Goal: Task Accomplishment & Management: Use online tool/utility

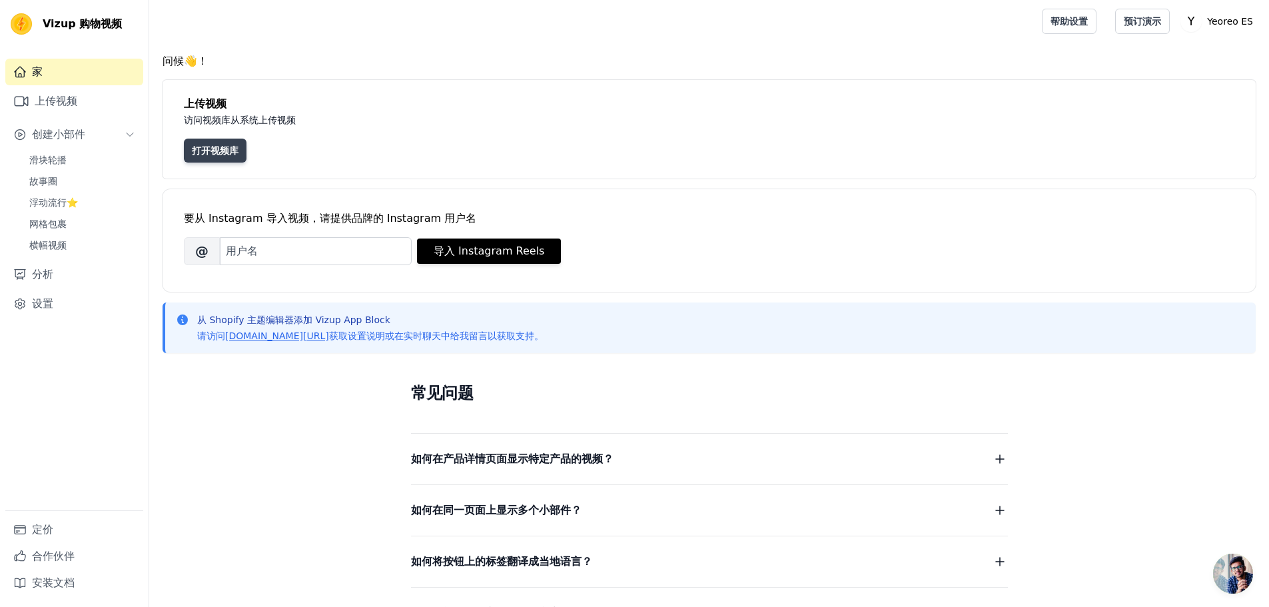
click at [214, 147] on font "打开视频库" at bounding box center [215, 150] width 47 height 11
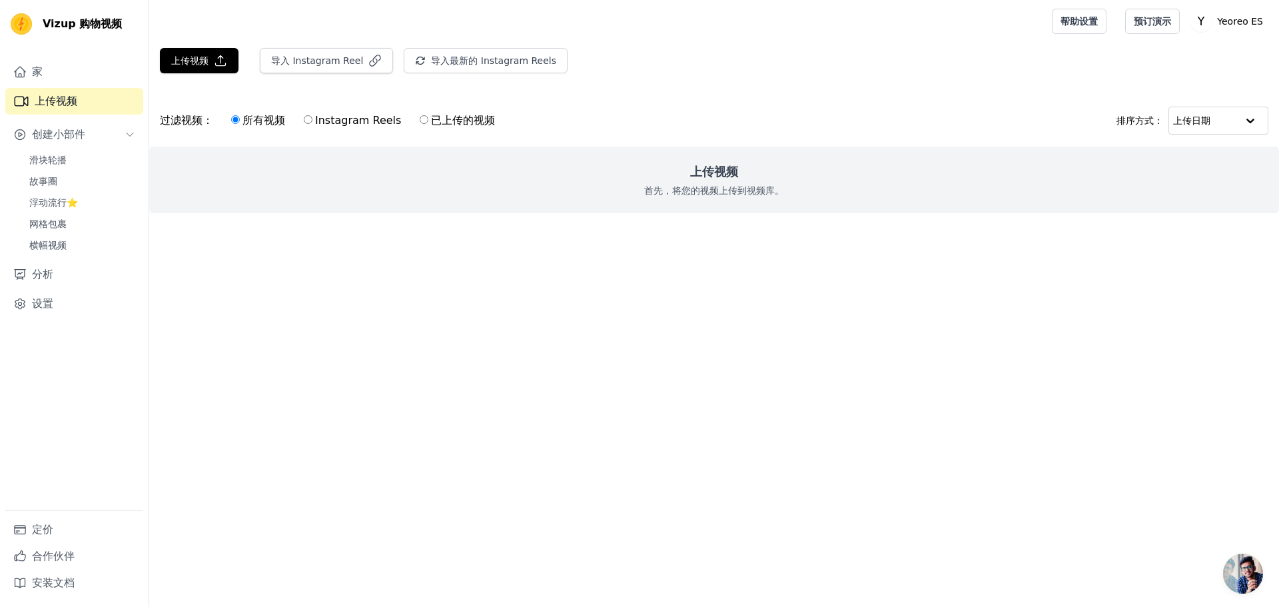
click at [712, 177] on font "上传视频" at bounding box center [714, 172] width 48 height 14
drag, startPoint x: 712, startPoint y: 177, endPoint x: 296, endPoint y: 109, distance: 421.7
click at [712, 176] on font "上传视频" at bounding box center [714, 172] width 48 height 14
click at [201, 63] on font "上传视频" at bounding box center [189, 60] width 37 height 11
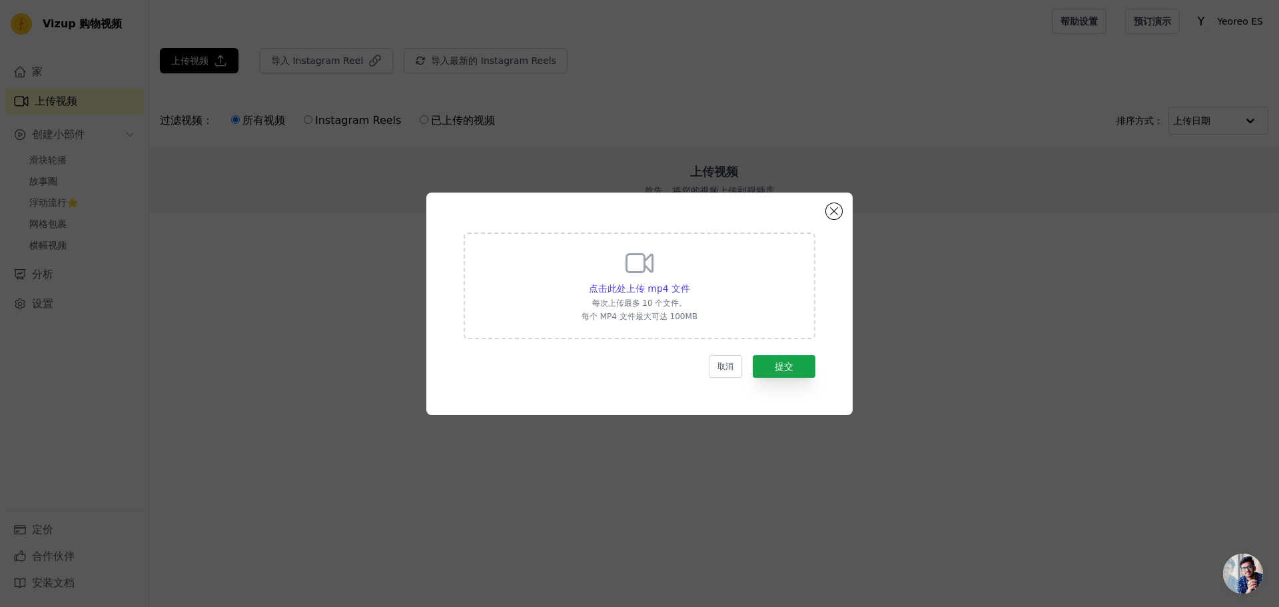
click at [649, 276] on icon at bounding box center [639, 263] width 32 height 32
click at [689, 281] on input "点击此处上传 mp4 文件 每次上传最多 10 个文件。 每个 MP4 文件最大可达 100MB" at bounding box center [689, 281] width 1 height 1
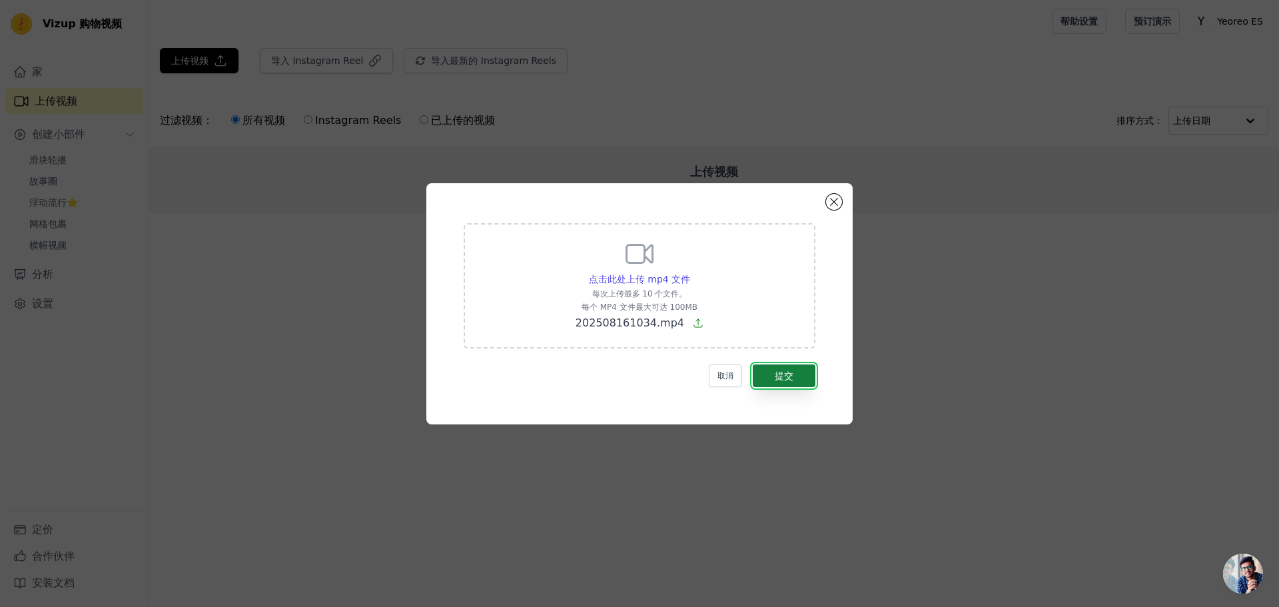
click at [786, 374] on font "提交" at bounding box center [784, 375] width 19 height 11
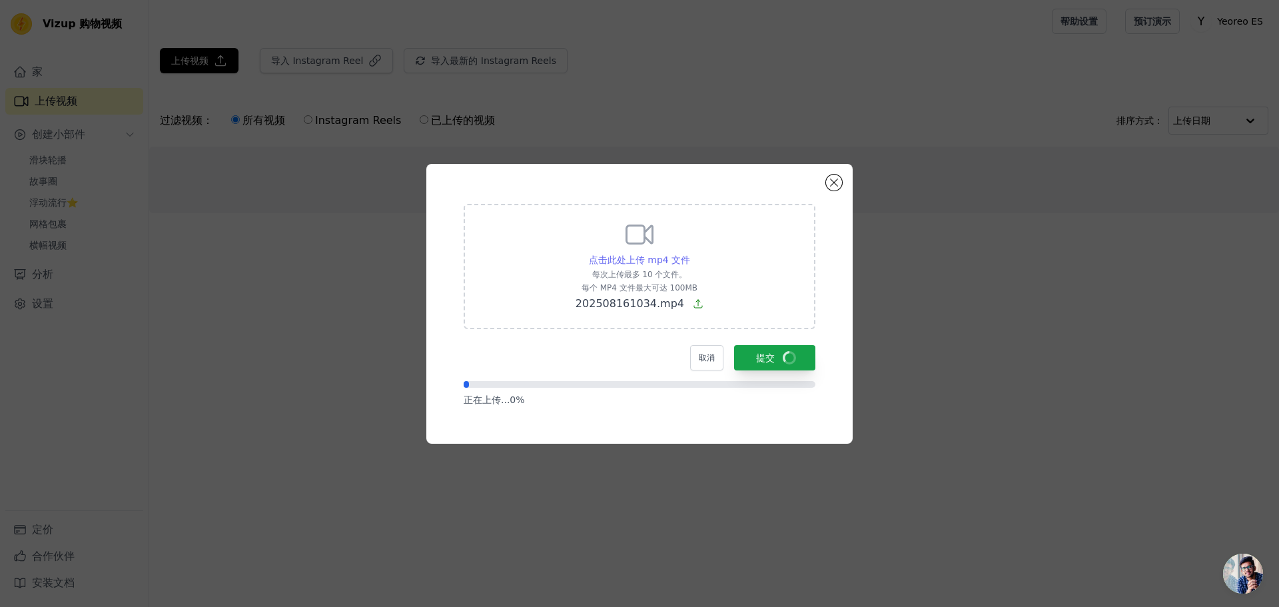
click at [636, 256] on font "点击此处上传 mp4 文件" at bounding box center [639, 259] width 101 height 11
click at [689, 253] on input "点击此处上传 mp4 文件 每次上传最多 10 个文件。 每个 MP4 文件最大可达 100MB 202508161034.mp4" at bounding box center [689, 252] width 1 height 1
type input "C:\fakepath\202508161057.mp4"
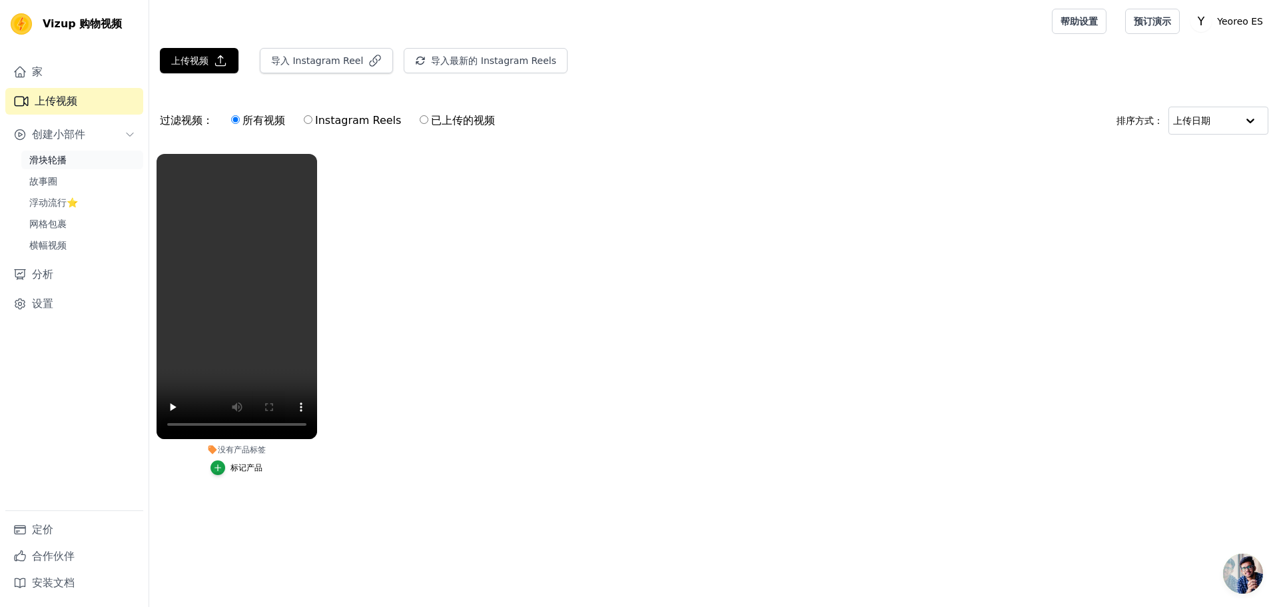
click at [61, 160] on font "滑块轮播" at bounding box center [47, 160] width 37 height 11
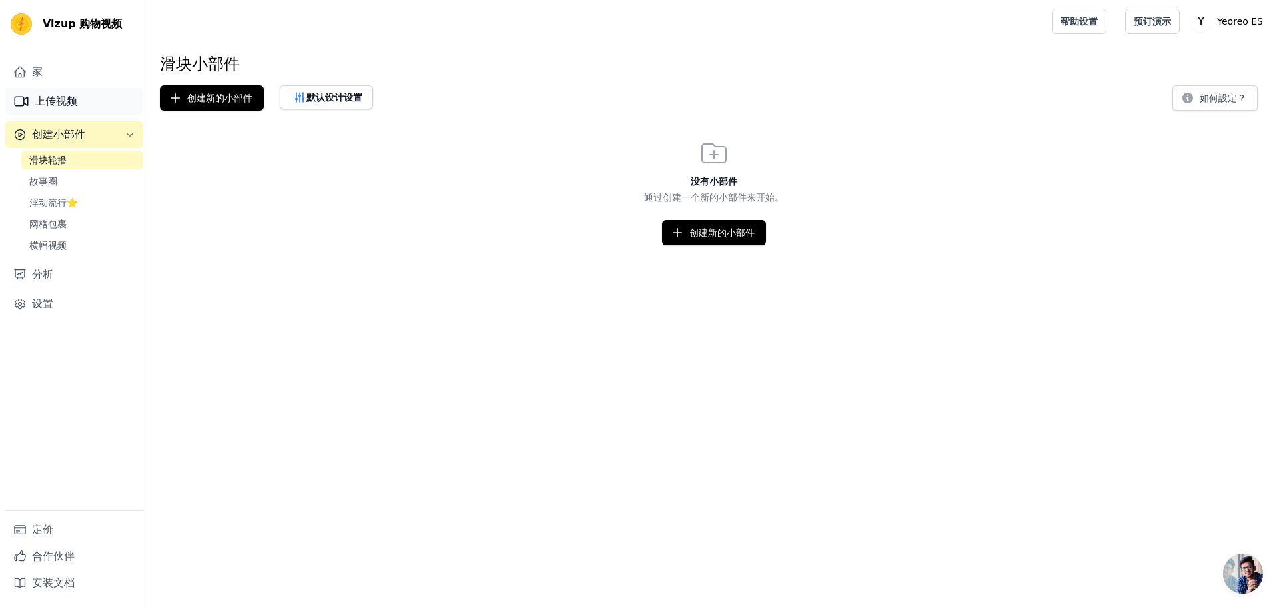
click at [59, 97] on font "上传视频" at bounding box center [56, 101] width 43 height 13
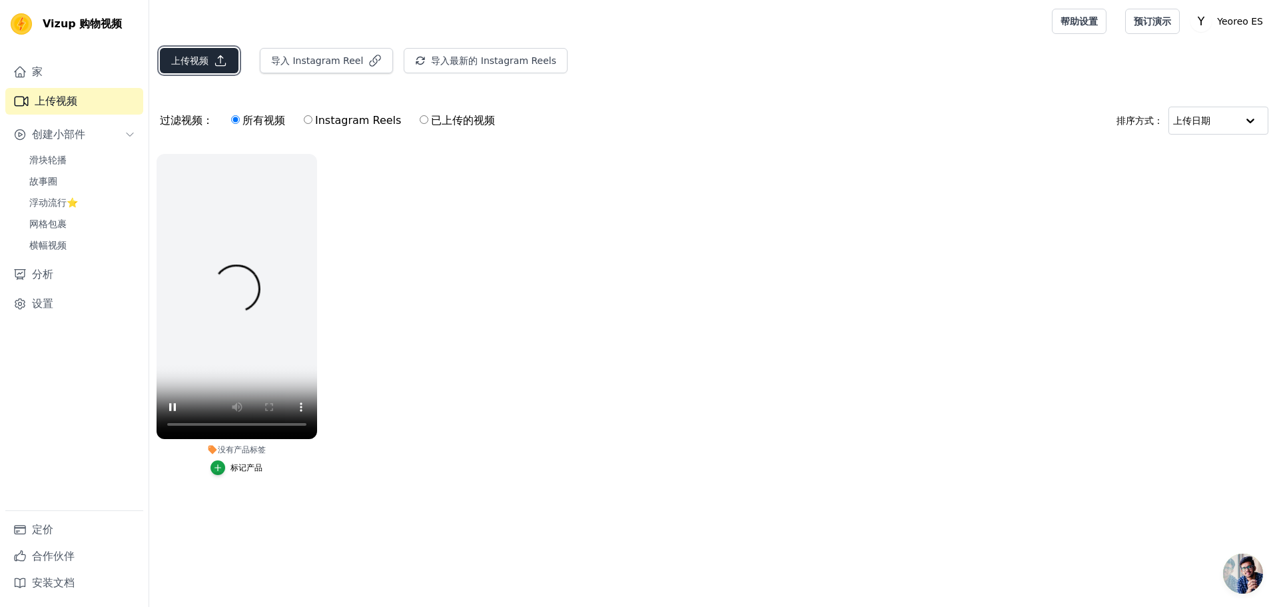
click at [192, 65] on font "上传视频" at bounding box center [189, 60] width 37 height 11
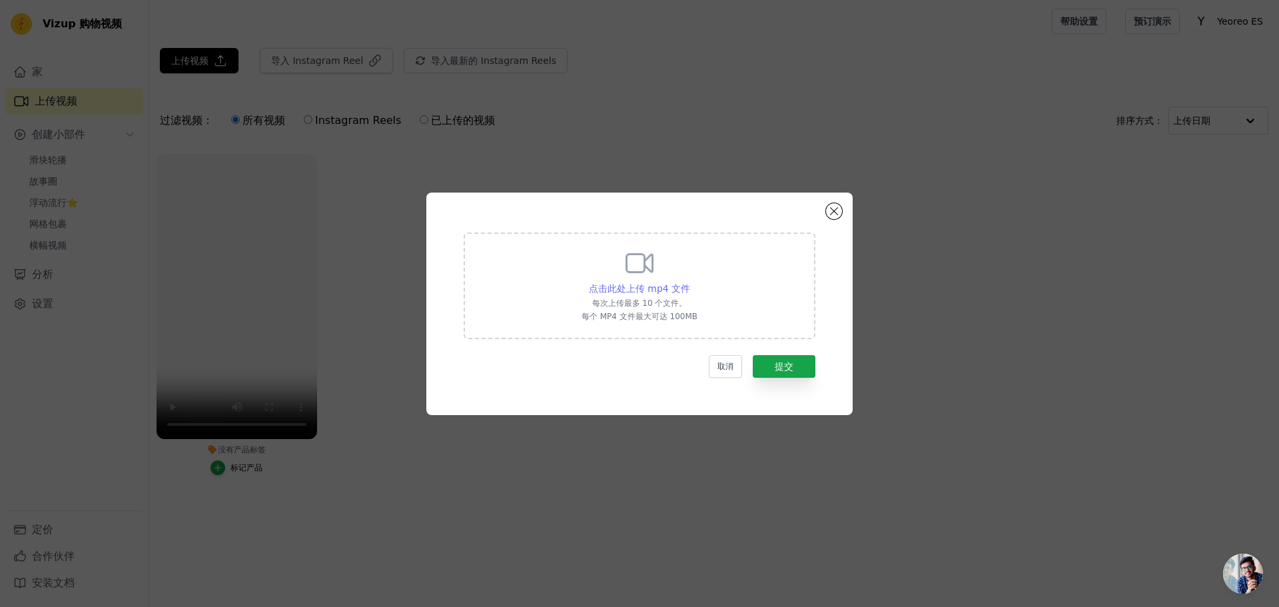
click at [639, 288] on font "点击此处上传 mp4 文件" at bounding box center [639, 288] width 101 height 11
click at [689, 282] on input "点击此处上传 mp4 文件 每次上传最多 10 个文件。 每个 MP4 文件最大可达 100MB" at bounding box center [689, 281] width 1 height 1
type input "C:\fakepath\202508161057.mp4"
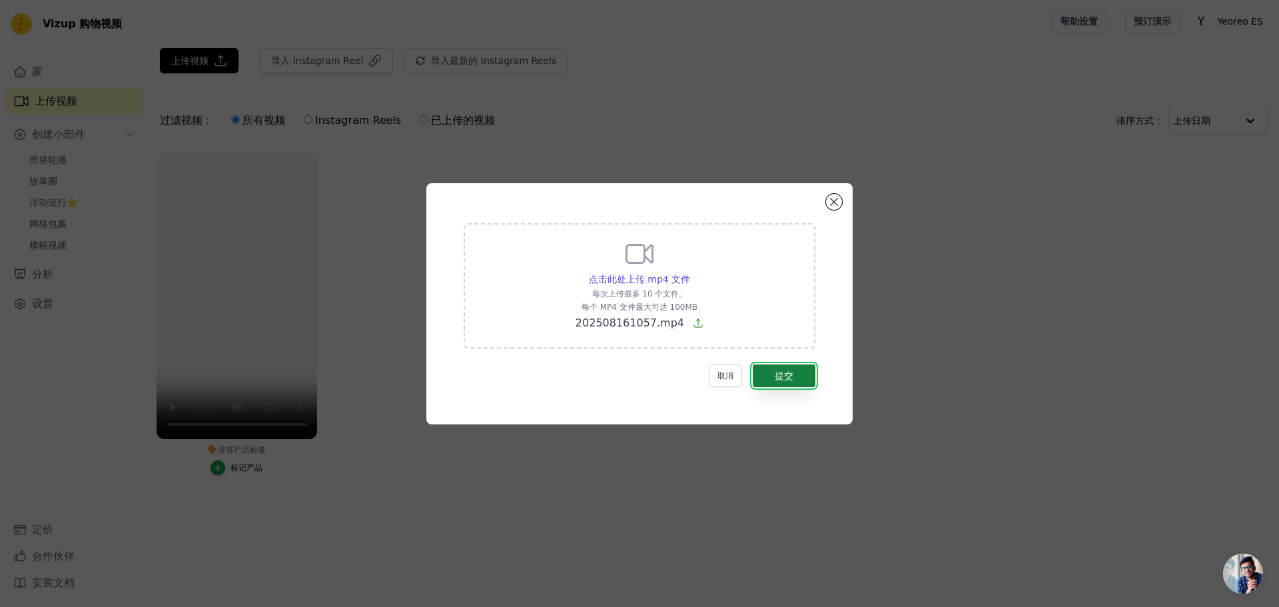
click at [801, 376] on button "提交" at bounding box center [784, 375] width 63 height 23
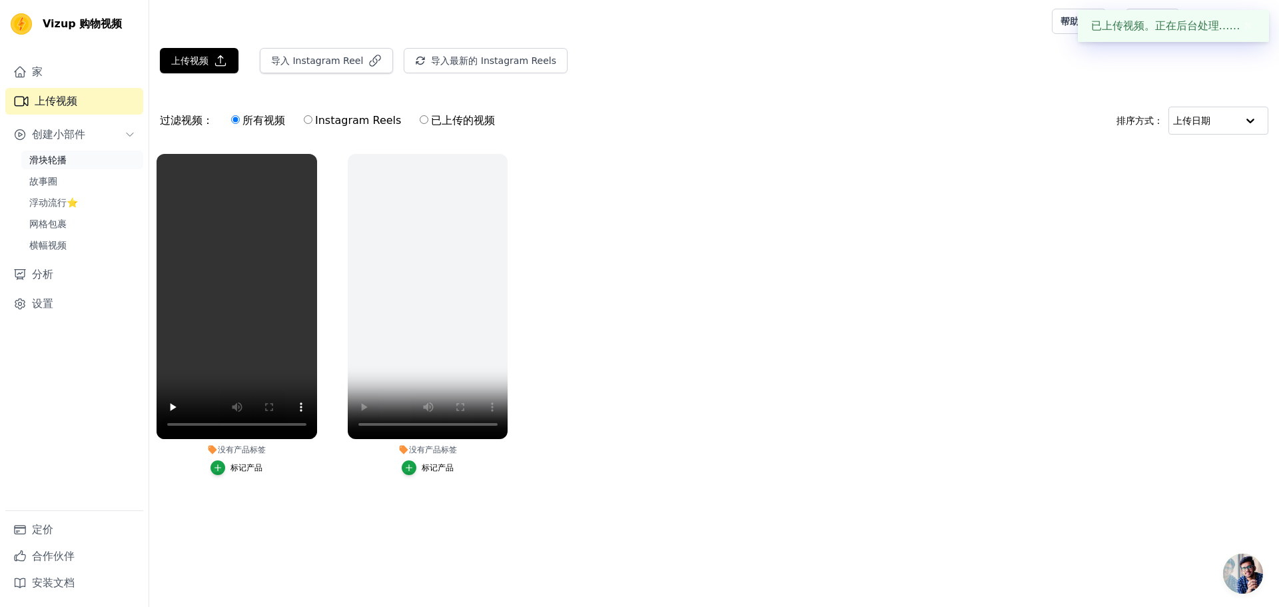
click at [57, 159] on font "滑块轮播" at bounding box center [47, 160] width 37 height 11
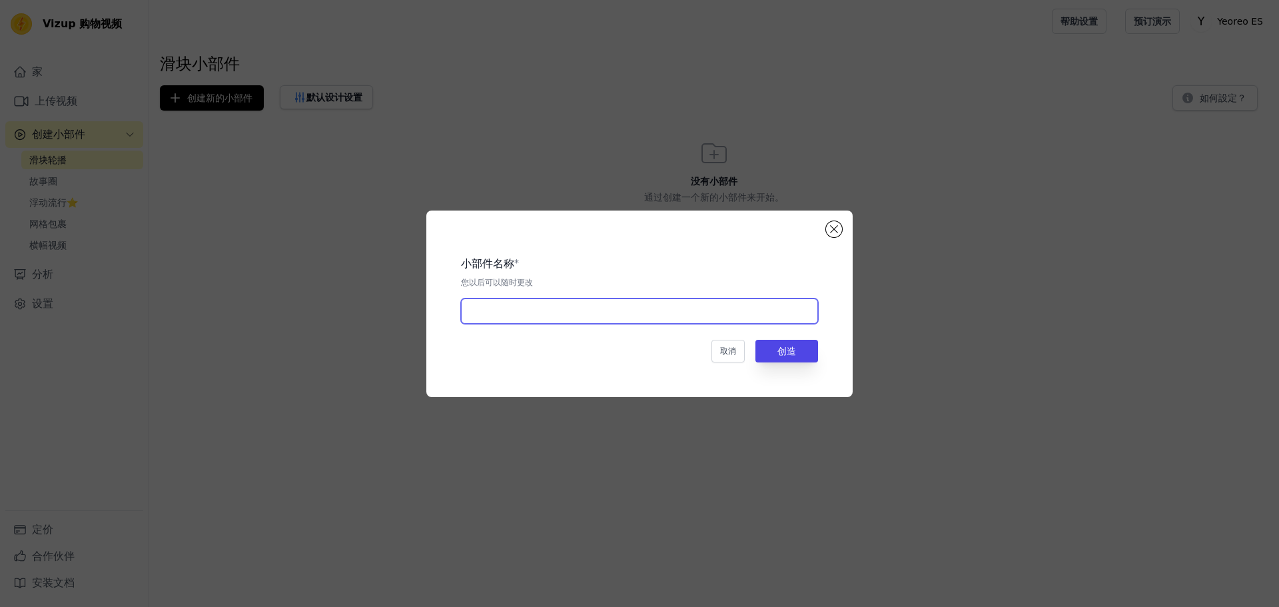
click at [555, 317] on input "text" at bounding box center [639, 310] width 357 height 25
type input "softhue"
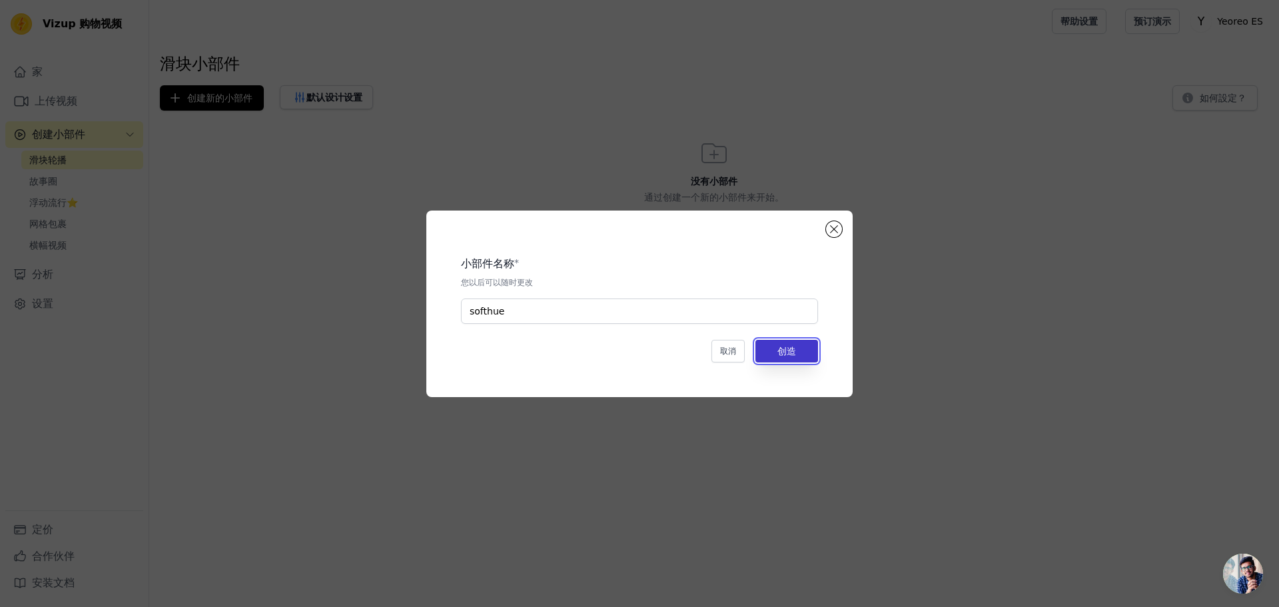
click at [797, 350] on button "创造" at bounding box center [786, 351] width 63 height 23
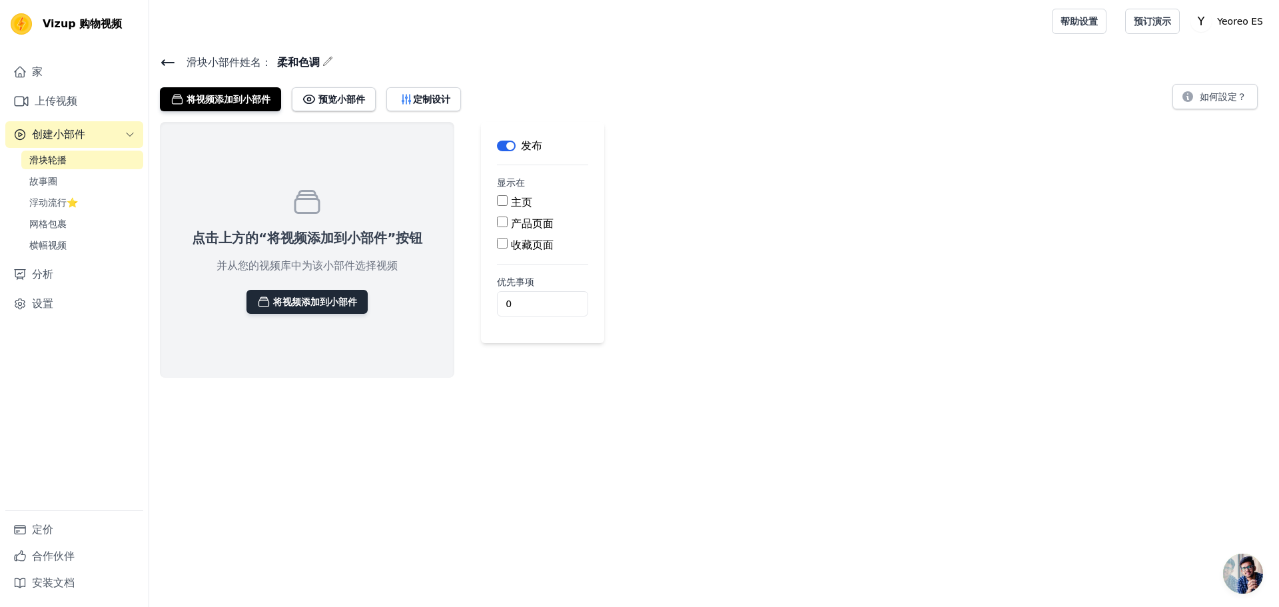
click at [309, 304] on font "将视频添加到小部件" at bounding box center [315, 301] width 84 height 11
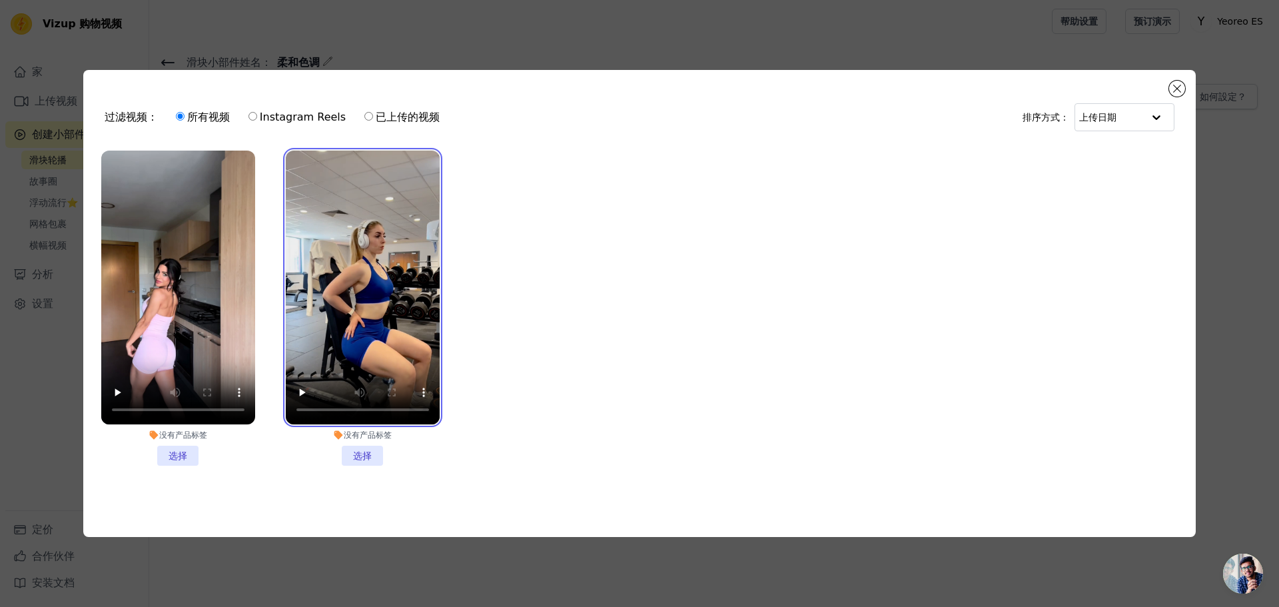
click at [347, 255] on video at bounding box center [363, 288] width 154 height 274
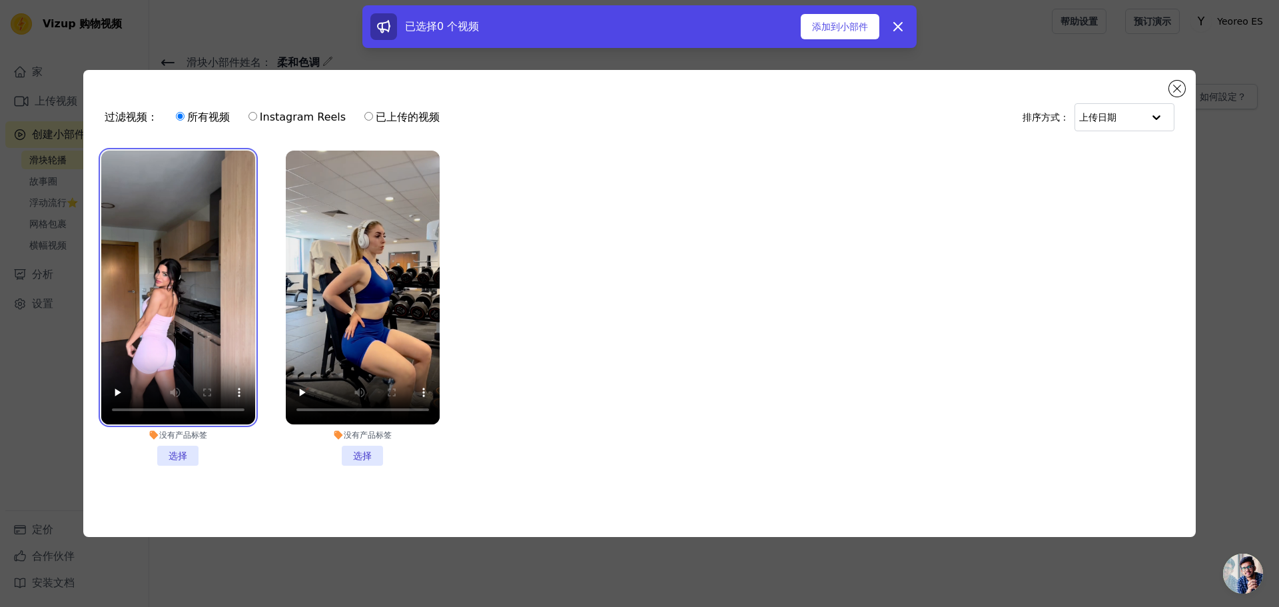
click at [202, 274] on video at bounding box center [178, 288] width 154 height 274
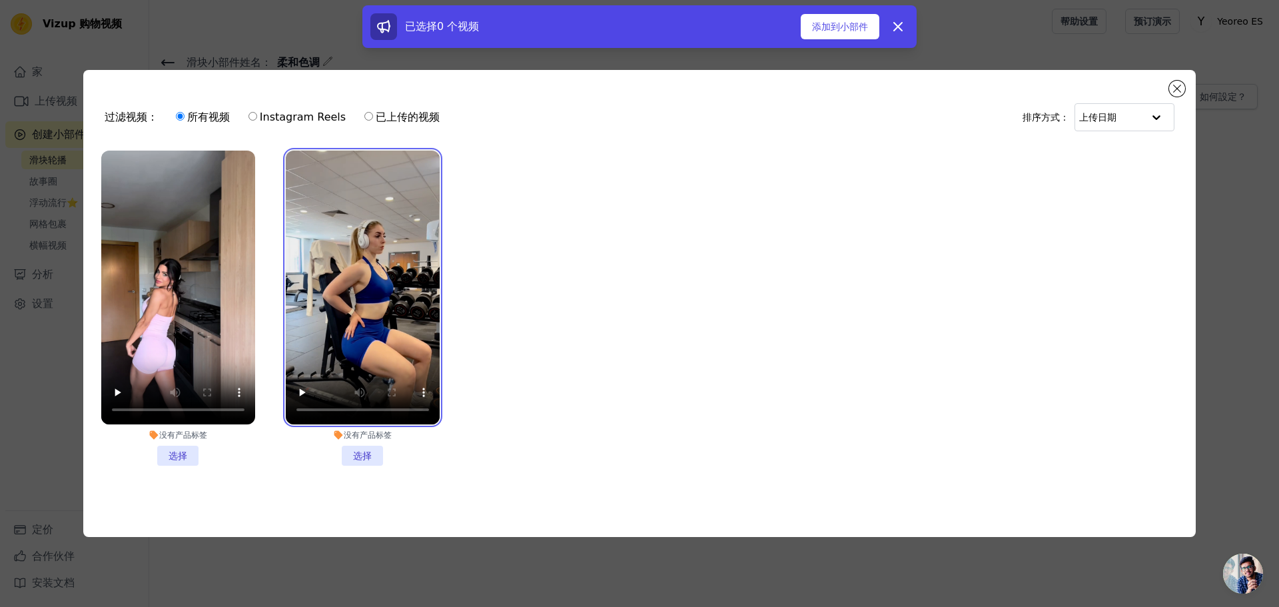
click at [366, 229] on video at bounding box center [363, 288] width 154 height 274
drag, startPoint x: 364, startPoint y: 451, endPoint x: 348, endPoint y: 446, distance: 16.0
click at [362, 450] on li "没有产品标签 选择" at bounding box center [363, 308] width 154 height 315
click at [0, 0] on input "没有产品标签 选择" at bounding box center [0, 0] width 0 height 0
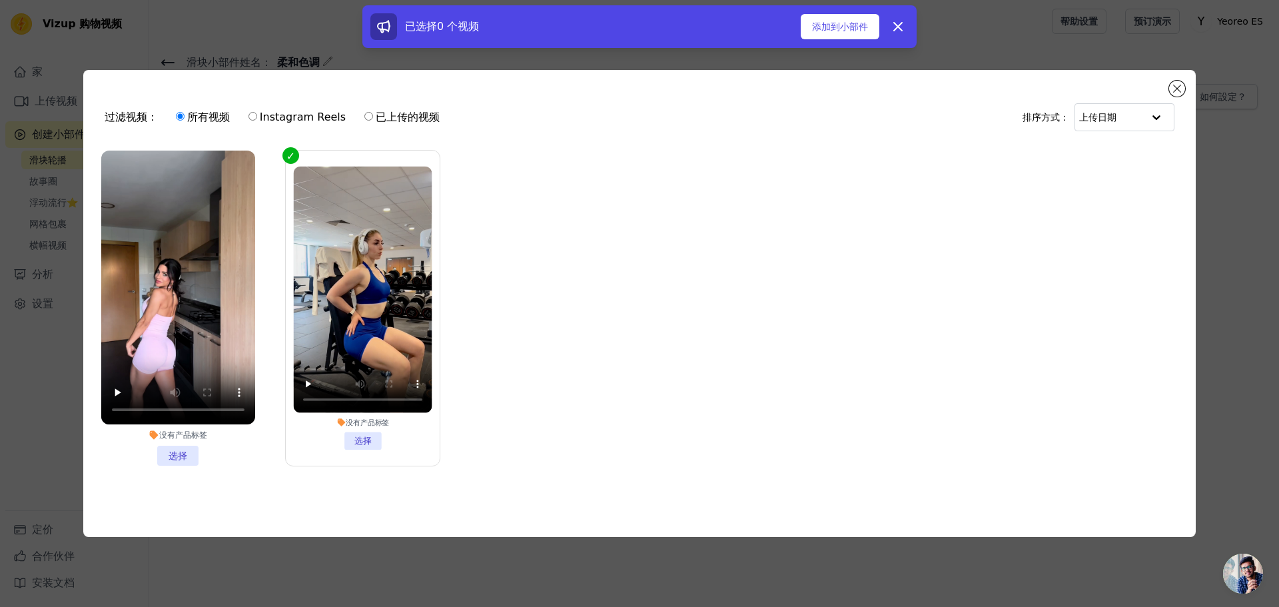
click at [169, 448] on li "没有产品标签 选择" at bounding box center [178, 308] width 154 height 315
click at [0, 0] on input "没有产品标签 选择" at bounding box center [0, 0] width 0 height 0
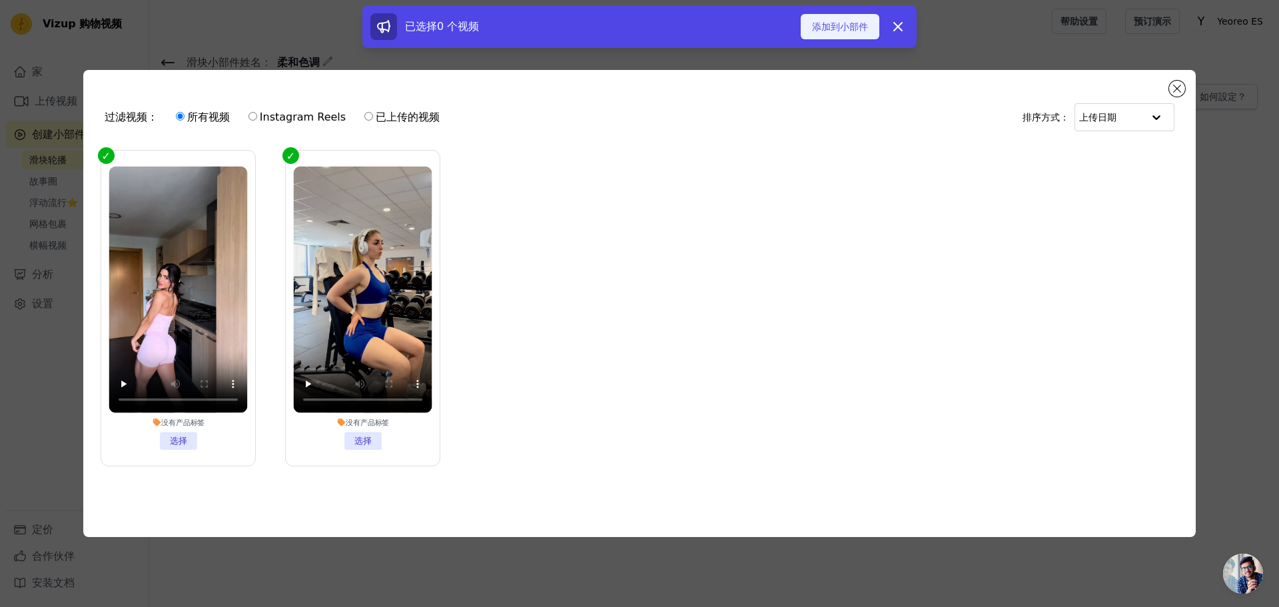
click at [846, 29] on font "添加到小部件" at bounding box center [840, 26] width 56 height 11
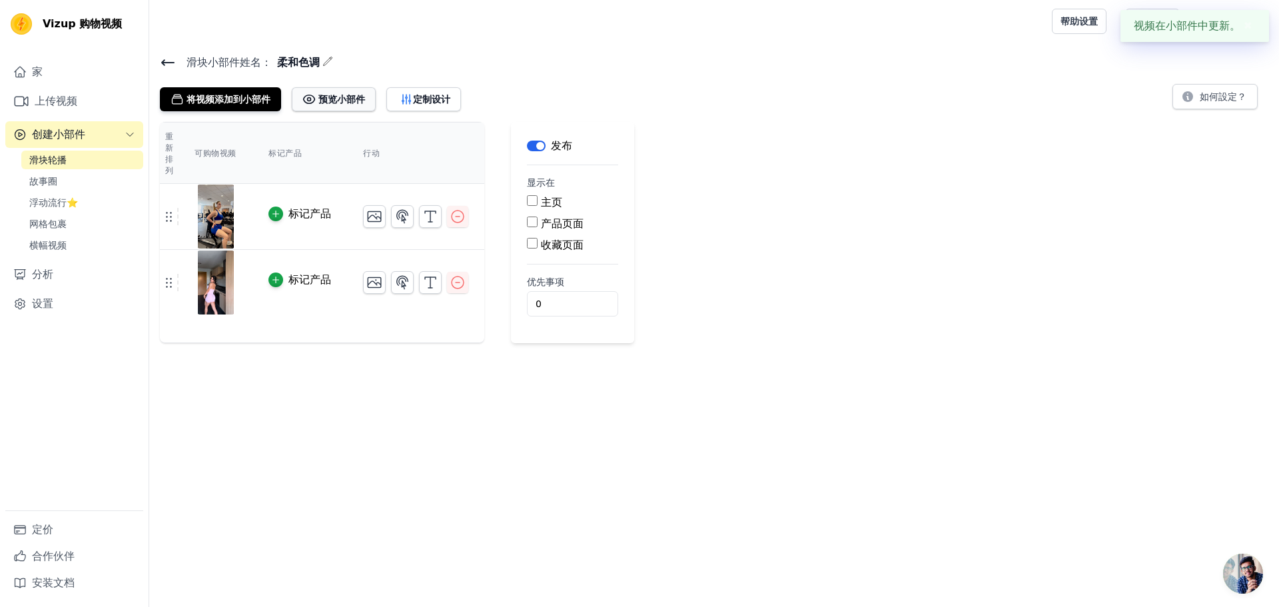
click at [352, 99] on font "预览小部件" at bounding box center [341, 99] width 47 height 11
click at [535, 199] on input "主页" at bounding box center [532, 200] width 11 height 11
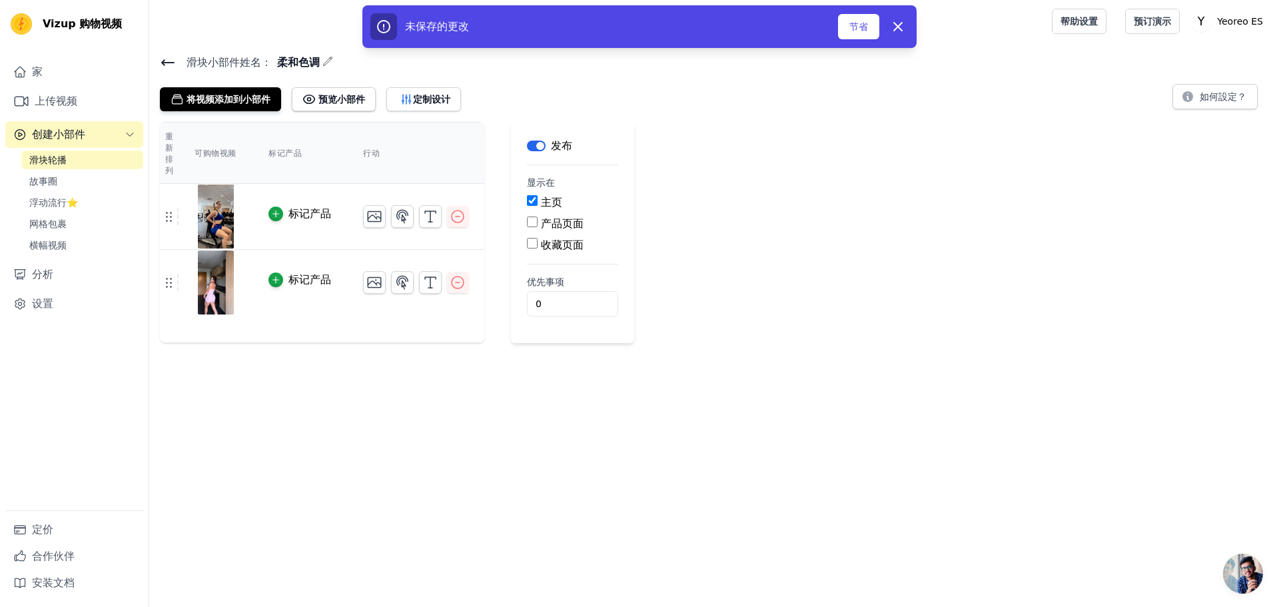
click at [535, 199] on input "主页" at bounding box center [532, 200] width 11 height 11
checkbox input "false"
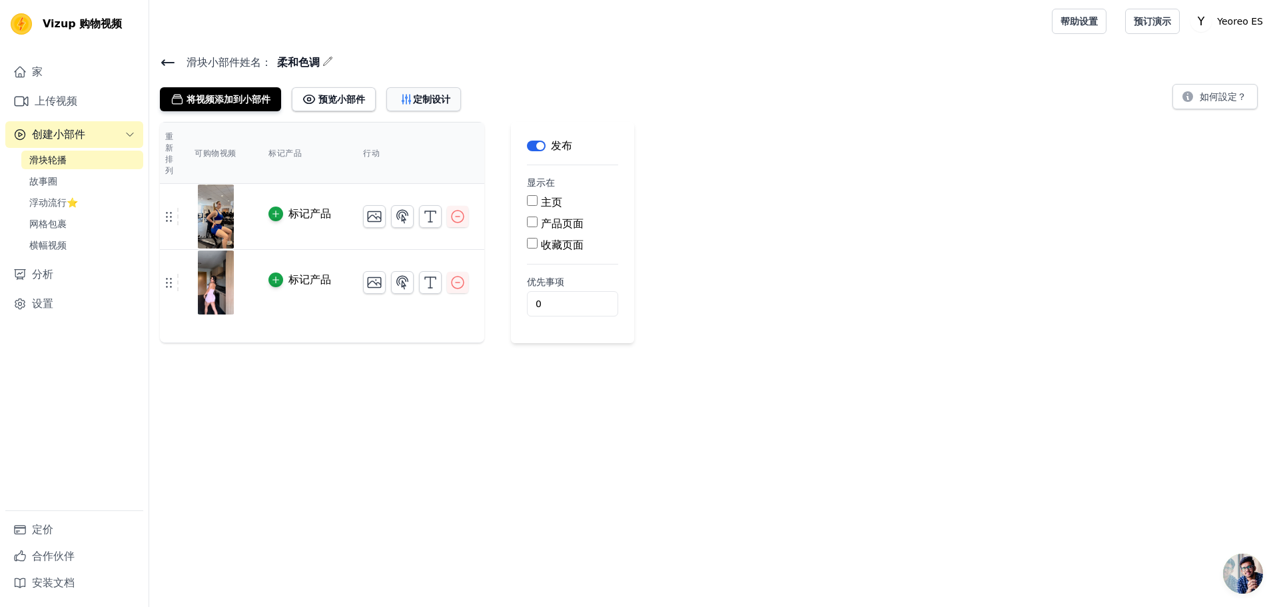
click at [429, 106] on button "定制设计" at bounding box center [423, 99] width 75 height 24
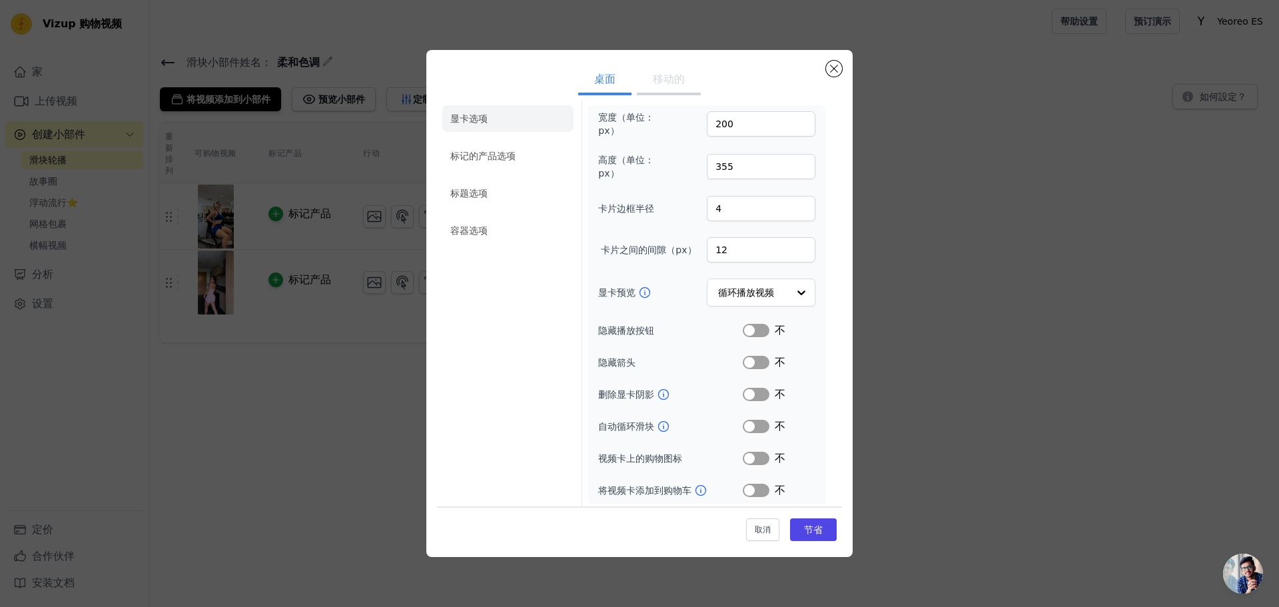
scroll to position [12, 0]
click at [833, 71] on button "关闭模式" at bounding box center [834, 69] width 16 height 16
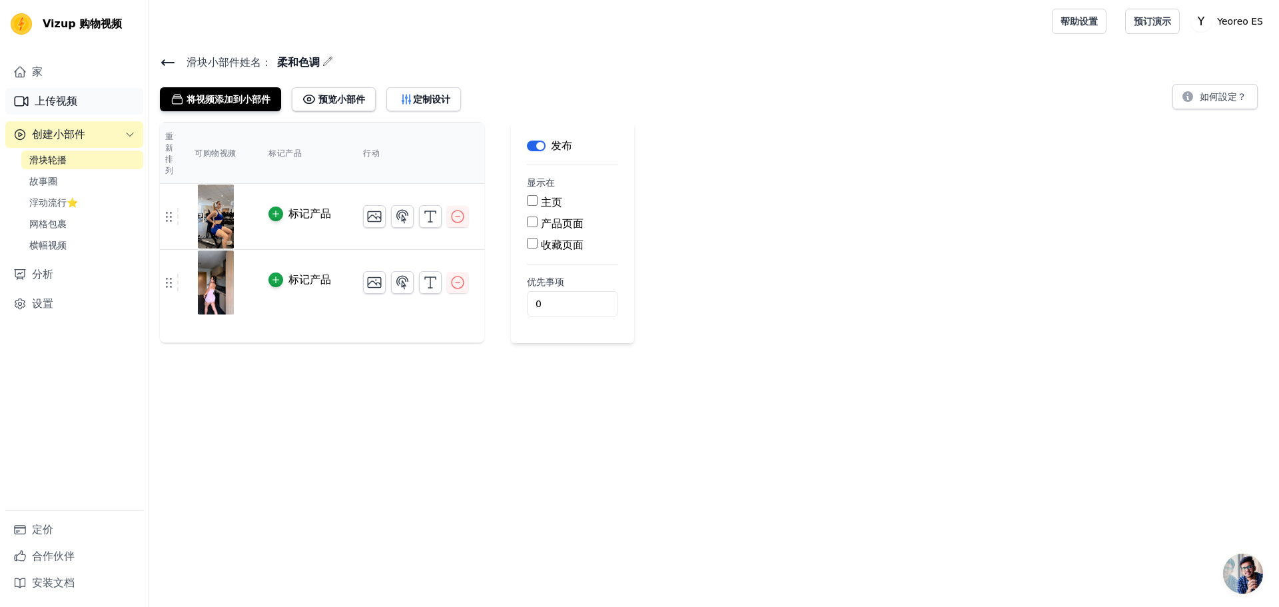
click at [57, 99] on font "上传视频" at bounding box center [56, 101] width 43 height 13
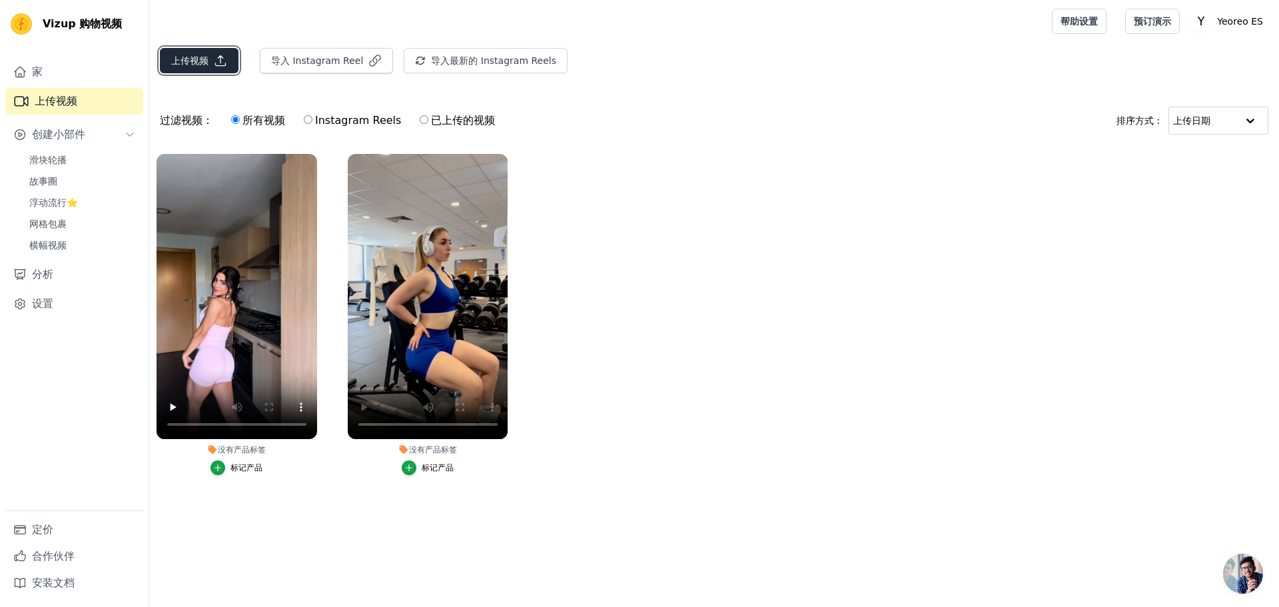
click at [204, 61] on font "上传视频" at bounding box center [189, 60] width 37 height 11
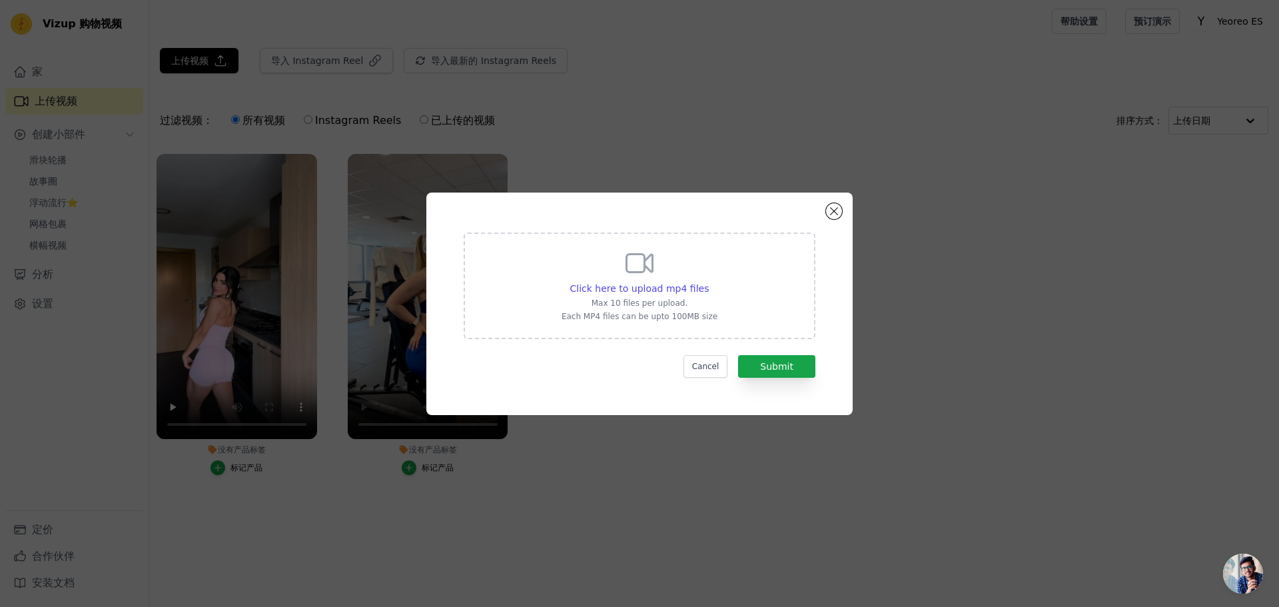
click at [630, 262] on icon at bounding box center [639, 263] width 32 height 32
click at [708, 281] on input "Click here to upload mp4 files Max 10 files per upload. Each MP4 files can be u…" at bounding box center [708, 281] width 1 height 1
type input "C:\fakepath\202508161057(1).mp4"
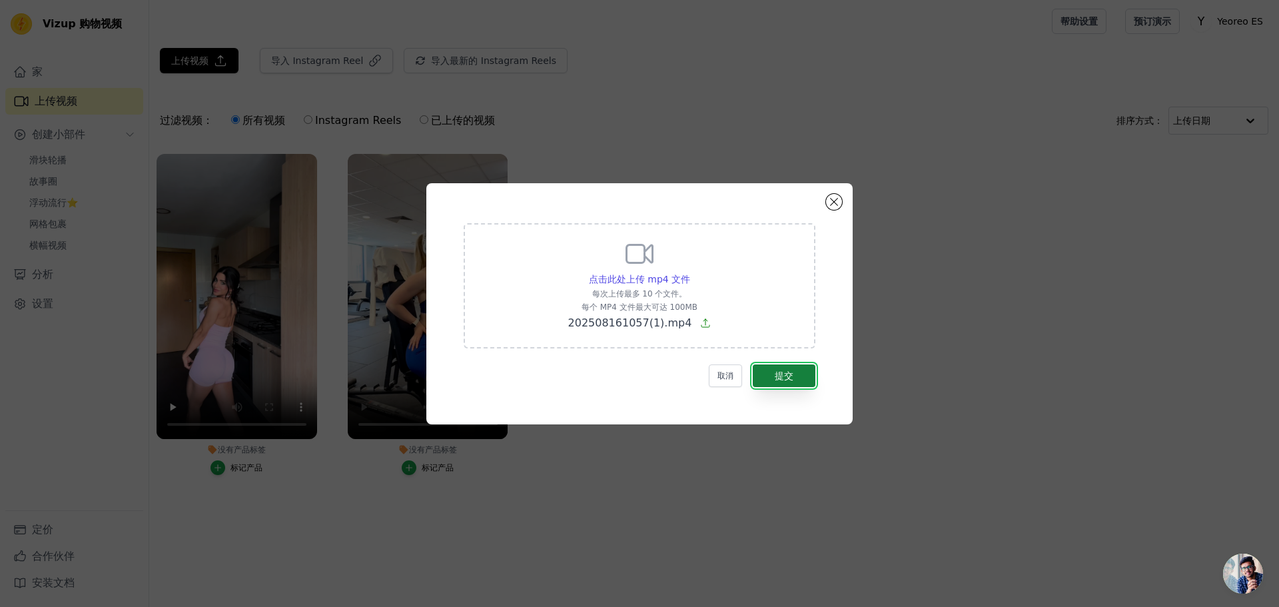
click at [799, 381] on button "提交" at bounding box center [784, 375] width 63 height 23
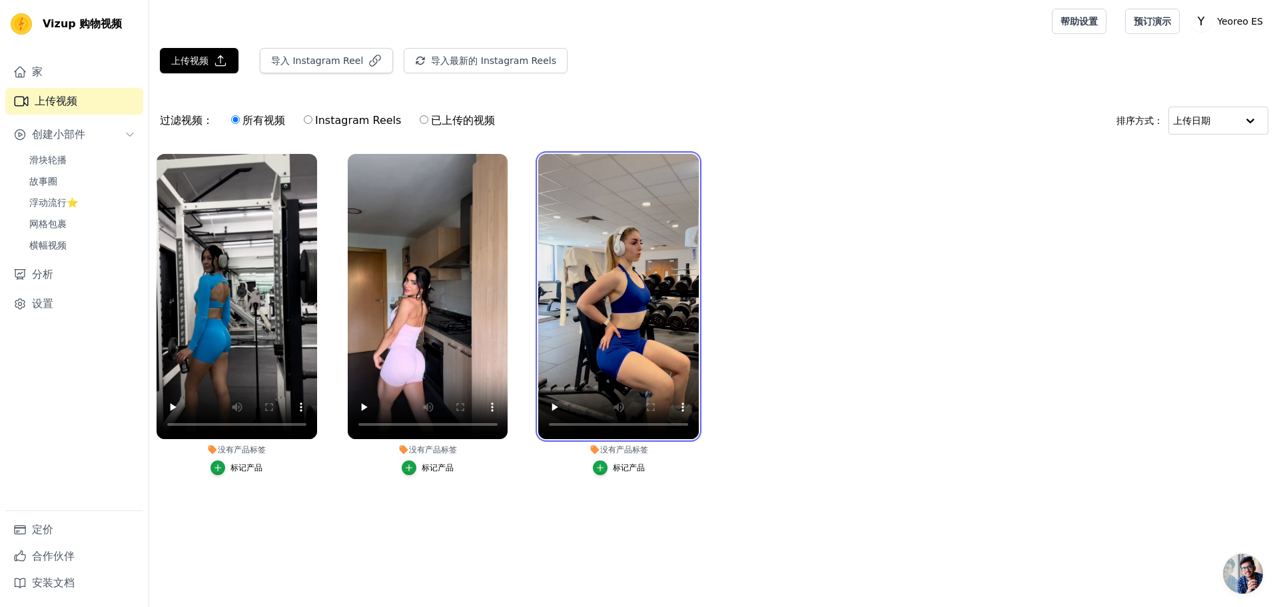
drag, startPoint x: 618, startPoint y: 159, endPoint x: 536, endPoint y: 167, distance: 83.0
click at [536, 167] on div "没有产品标签 标记产品" at bounding box center [618, 317] width 175 height 341
drag, startPoint x: 591, startPoint y: 157, endPoint x: 381, endPoint y: 167, distance: 210.7
click at [381, 167] on ul "没有产品标签 标记产品 没有产品标签 标记产品 没有产品标签 标记产品" at bounding box center [714, 328] width 1130 height 362
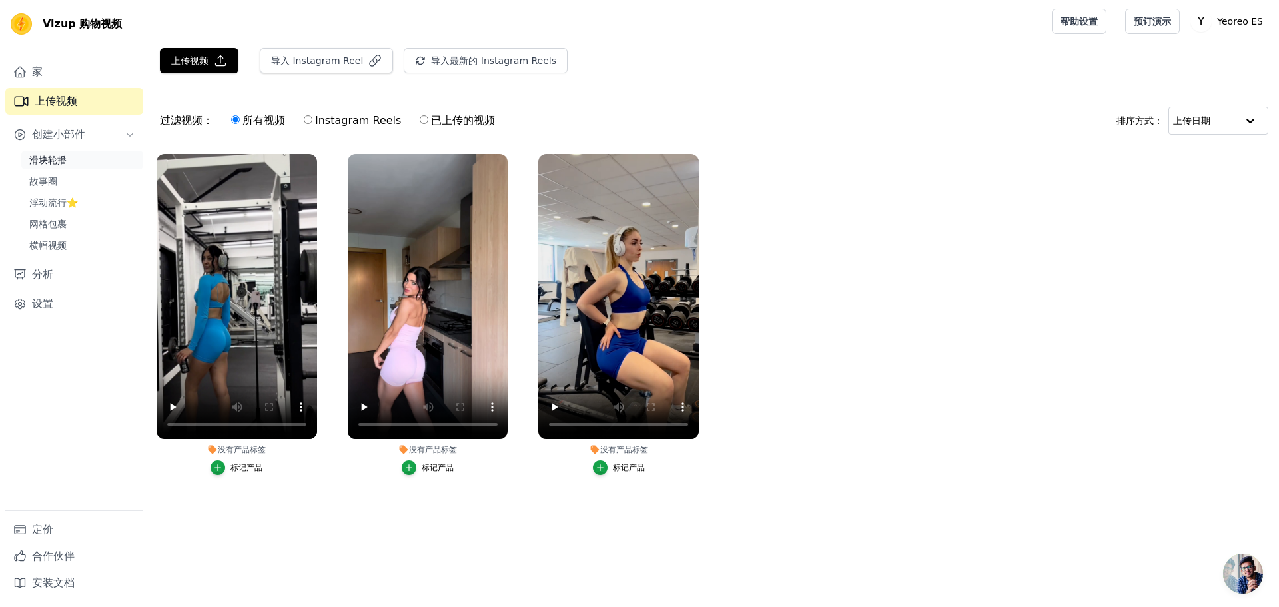
click at [61, 157] on font "滑块轮播" at bounding box center [47, 160] width 37 height 11
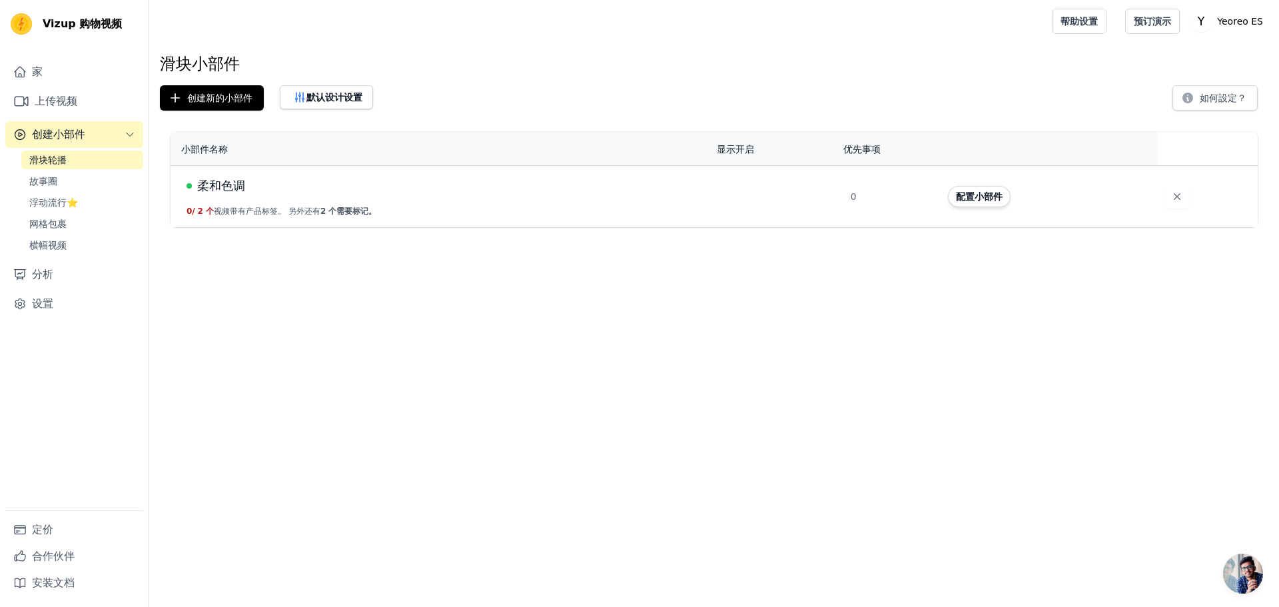
click at [59, 133] on font "创建小部件" at bounding box center [58, 134] width 53 height 13
click at [56, 133] on font "创建小部件" at bounding box center [58, 134] width 53 height 13
click at [61, 182] on span "Story Circles" at bounding box center [58, 181] width 59 height 13
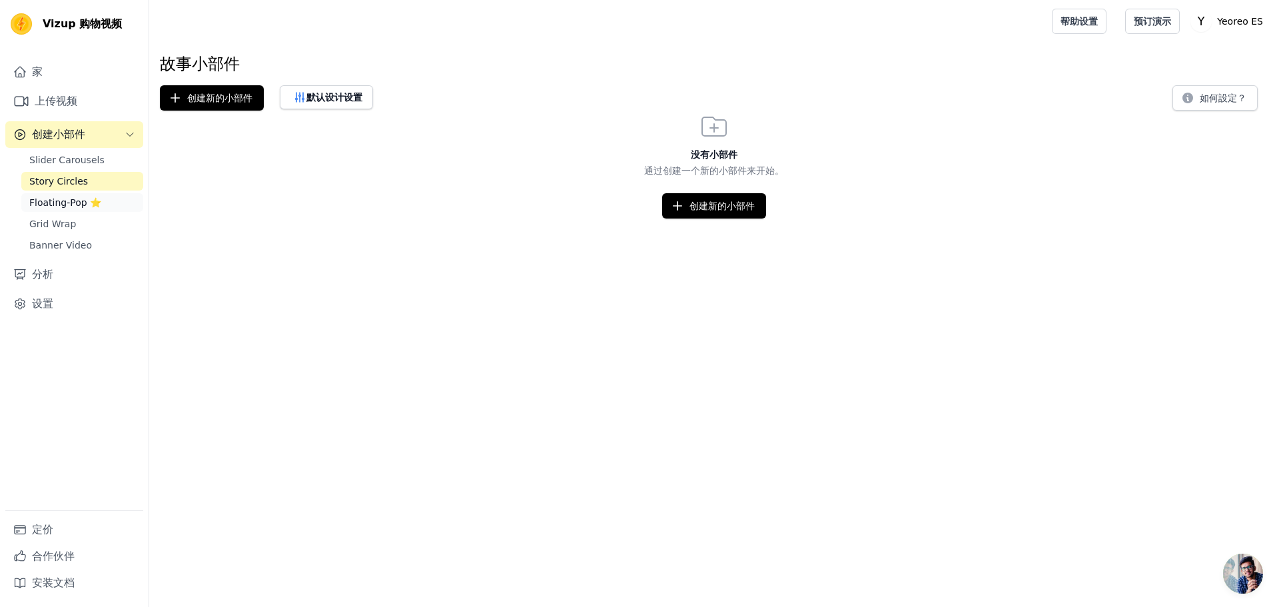
click at [52, 200] on span "Floating-Pop ⭐" at bounding box center [65, 202] width 72 height 13
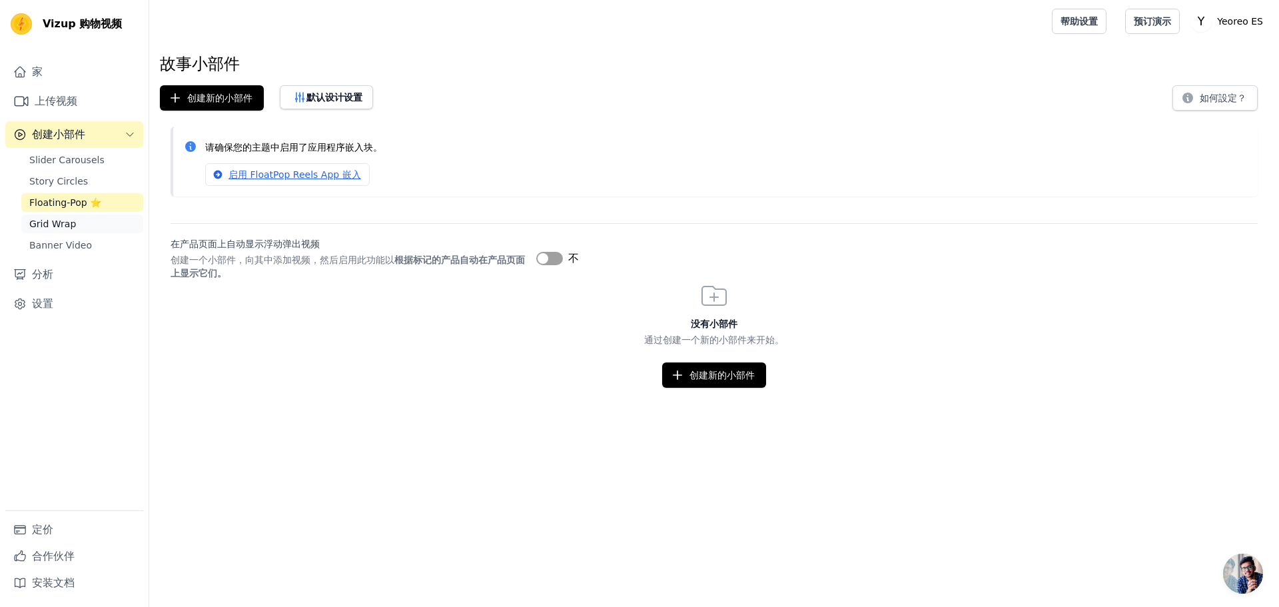
click at [54, 224] on span "Grid Wrap" at bounding box center [52, 223] width 47 height 13
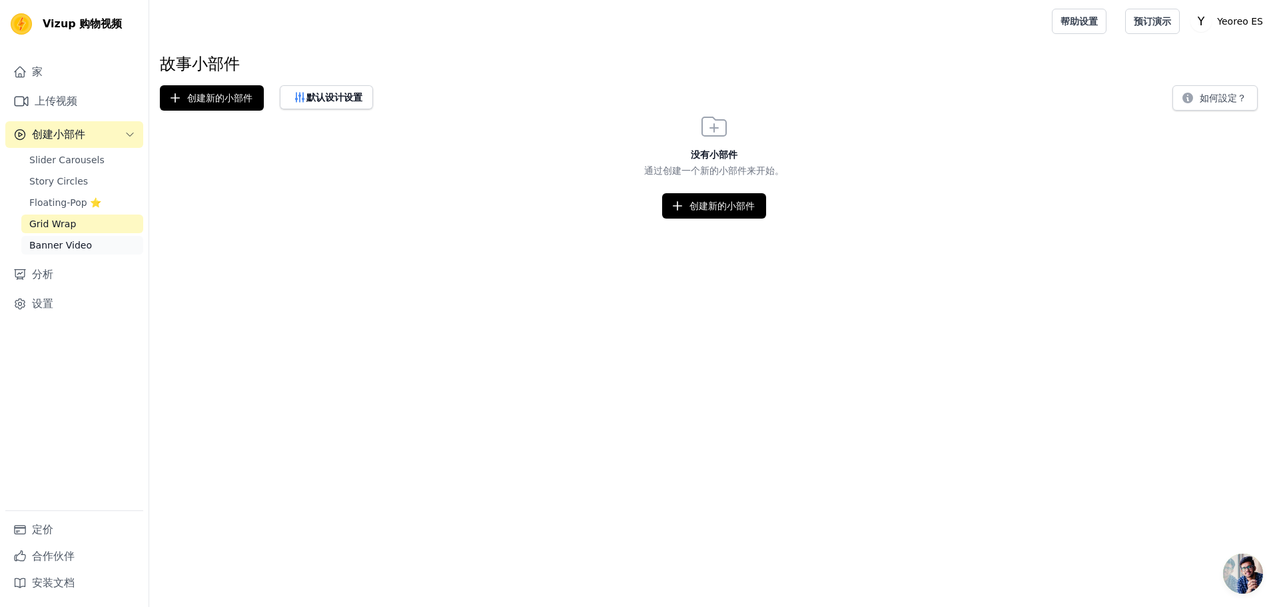
click at [53, 244] on span "Banner Video" at bounding box center [60, 244] width 63 height 13
click at [75, 159] on span "Slider Carousels" at bounding box center [66, 159] width 75 height 13
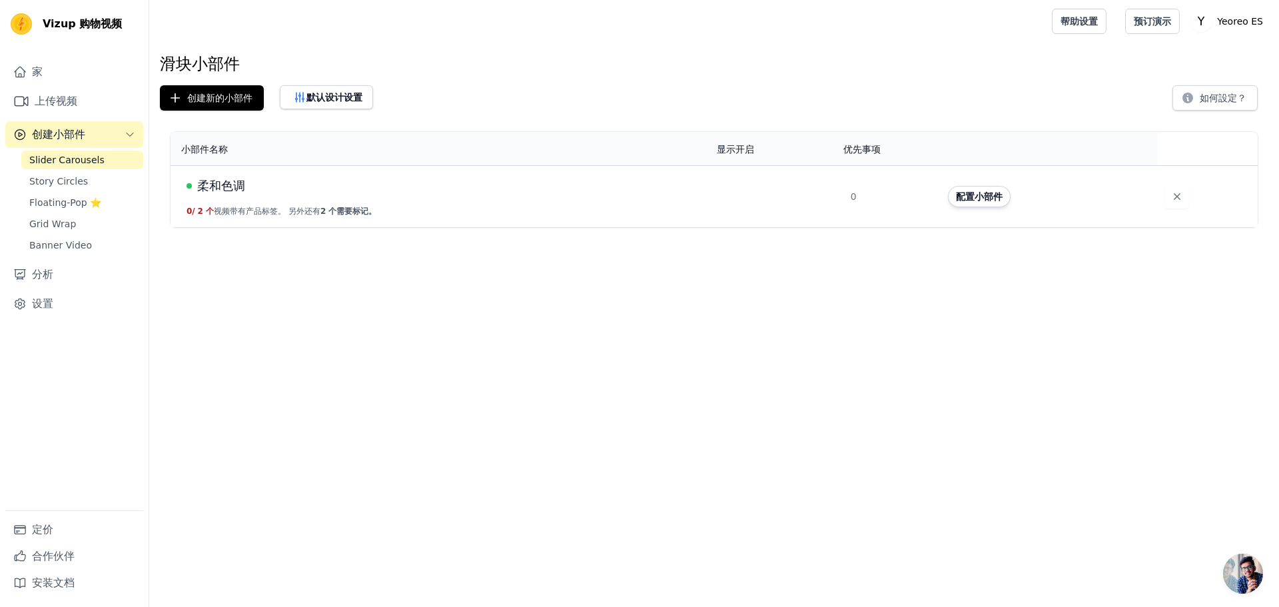
click at [492, 198] on td "柔和色调 0 / 2 个 视频带有产品标签。 另外还有 2 个 需要标记。" at bounding box center [440, 196] width 538 height 62
click at [207, 182] on font "柔和色调" at bounding box center [221, 186] width 48 height 14
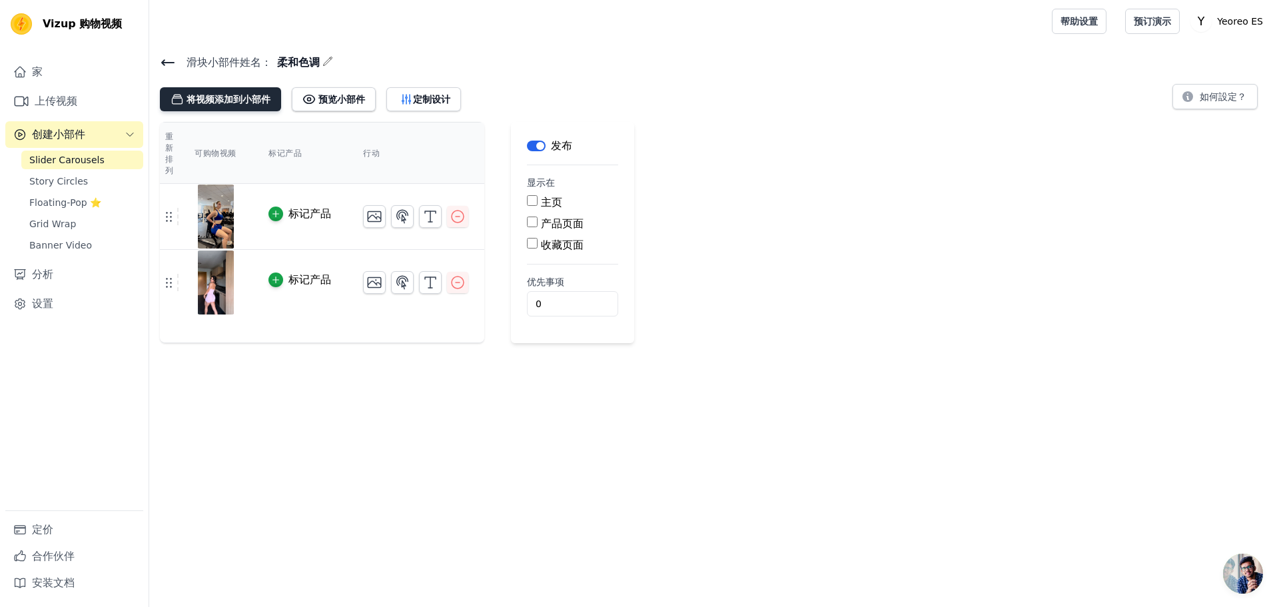
click at [230, 99] on font "将视频添加到小部件" at bounding box center [228, 99] width 84 height 11
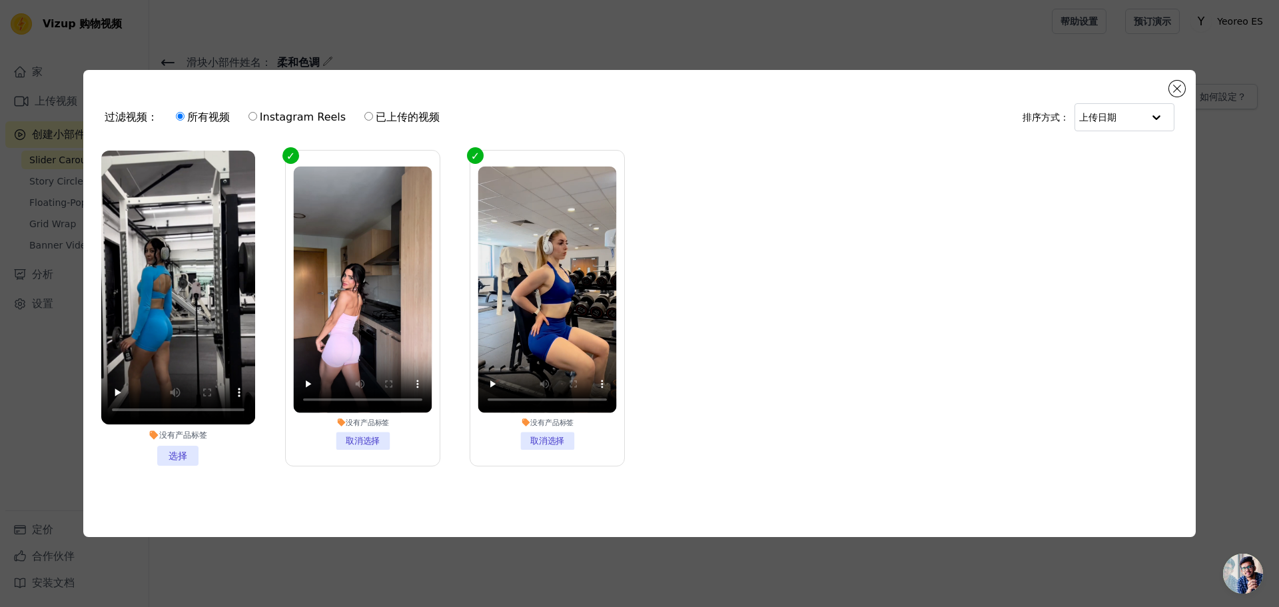
click at [181, 452] on li "没有产品标签 选择" at bounding box center [178, 308] width 154 height 315
click at [0, 0] on input "没有产品标签 选择" at bounding box center [0, 0] width 0 height 0
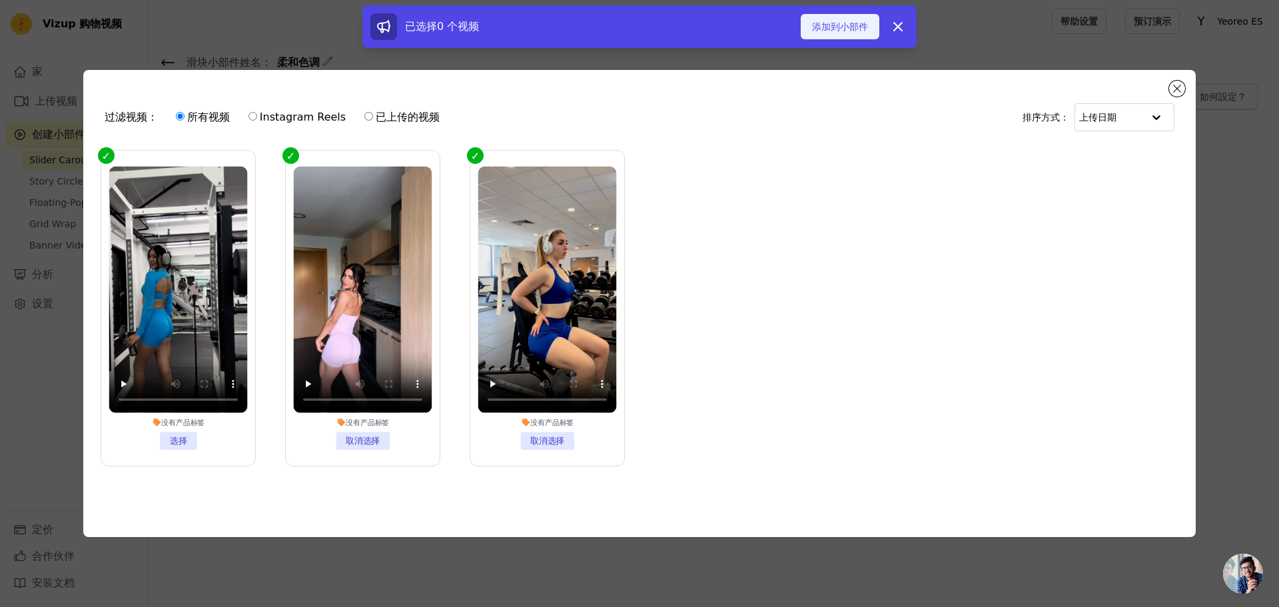
click at [815, 21] on font "添加到小部件" at bounding box center [840, 26] width 56 height 11
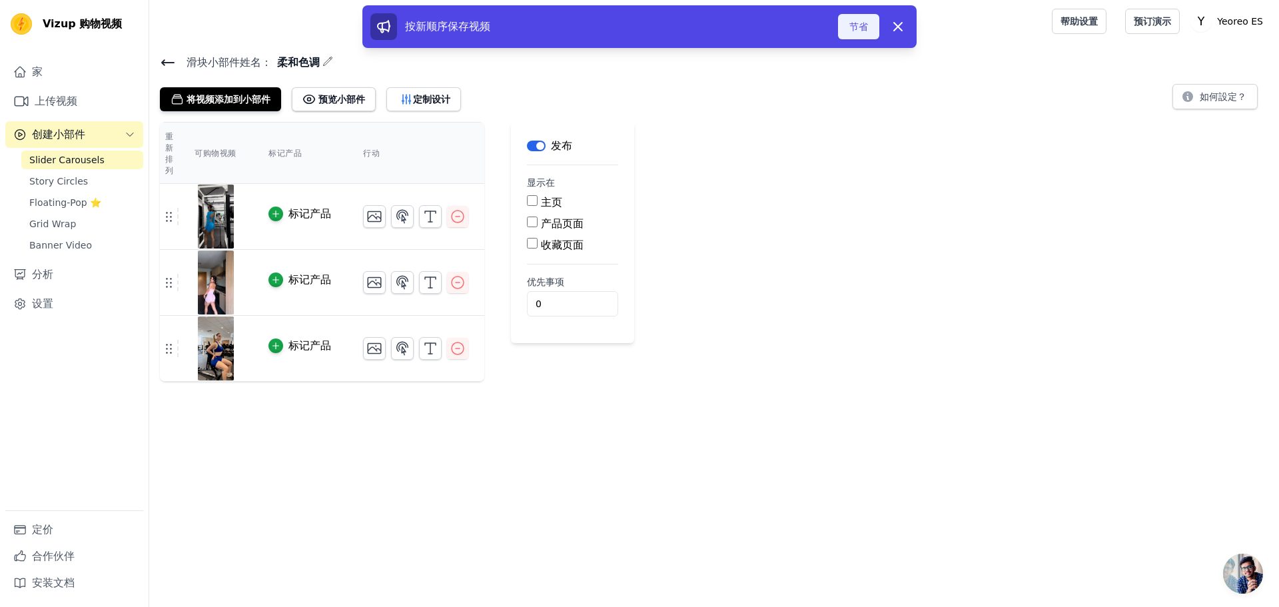
click at [861, 33] on button "节省" at bounding box center [858, 26] width 41 height 25
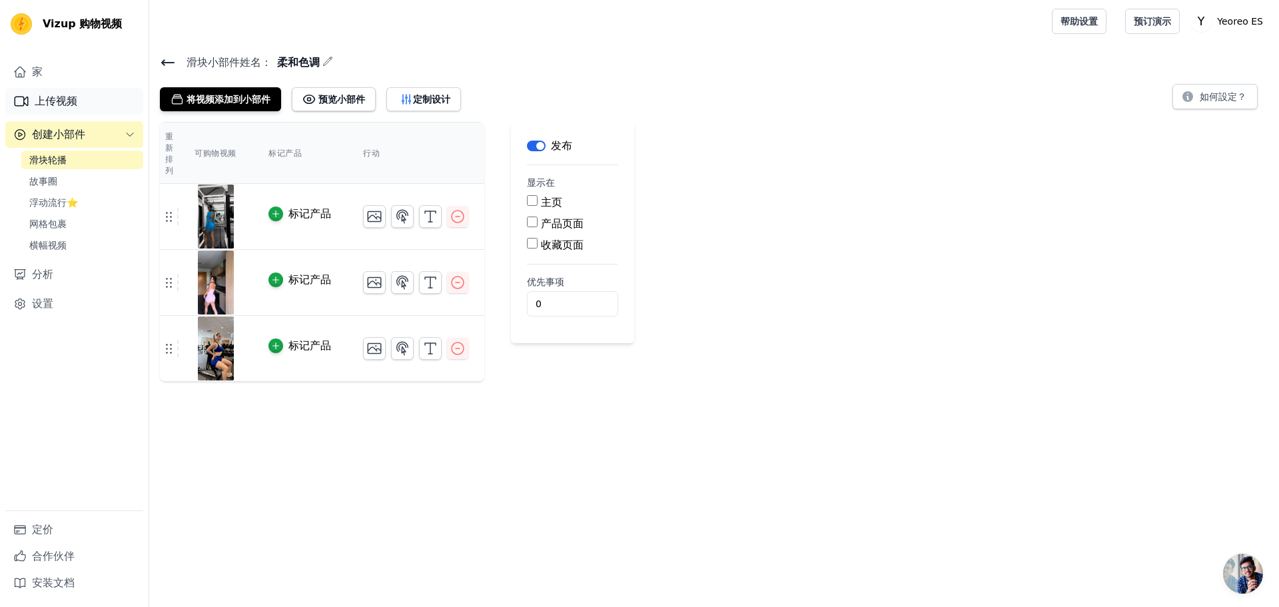
click at [67, 101] on font "上传视频" at bounding box center [56, 101] width 43 height 13
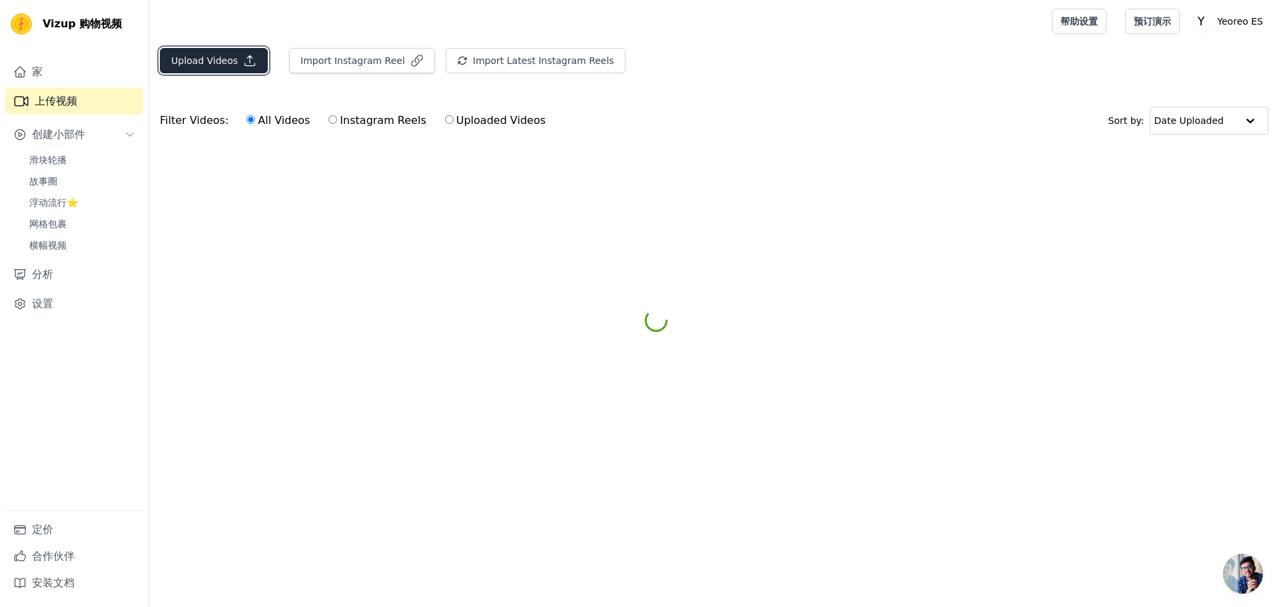
click at [194, 57] on button "Upload Videos" at bounding box center [214, 60] width 108 height 25
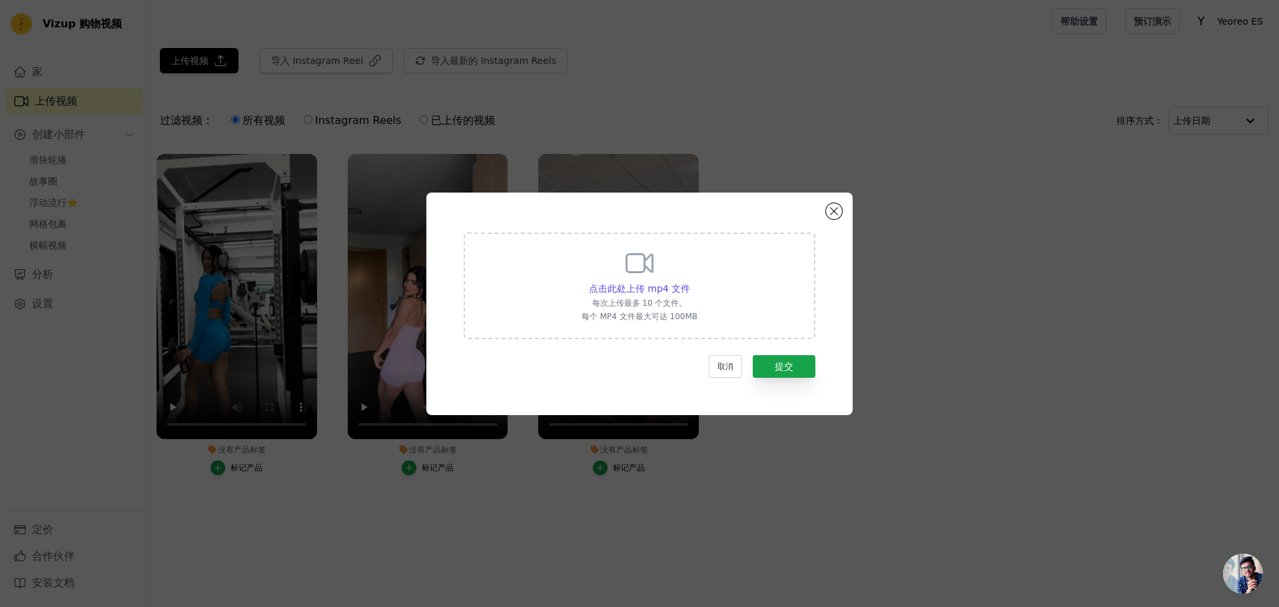
click at [641, 261] on icon at bounding box center [639, 263] width 32 height 32
click at [689, 281] on input "点击此处上传 mp4 文件 每次上传最多 10 个文件。 每个 MP4 文件最大可达 100MB" at bounding box center [689, 281] width 1 height 1
type input "C:\fakepath\@monicafarfan999.mp4"
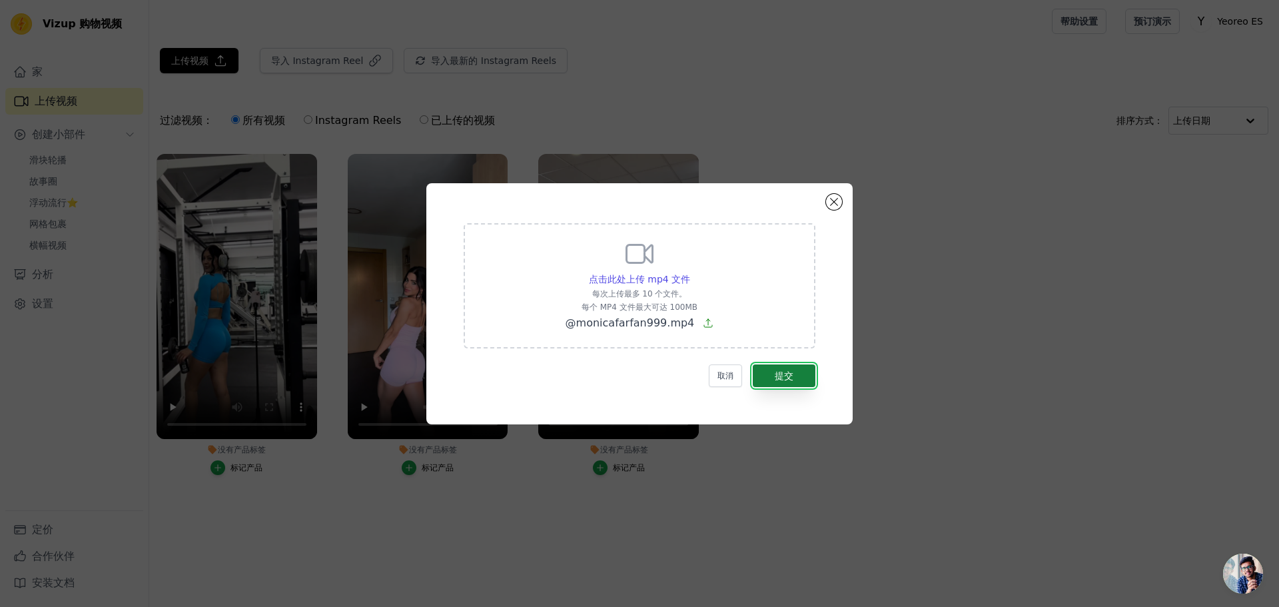
click at [790, 378] on font "提交" at bounding box center [784, 375] width 19 height 11
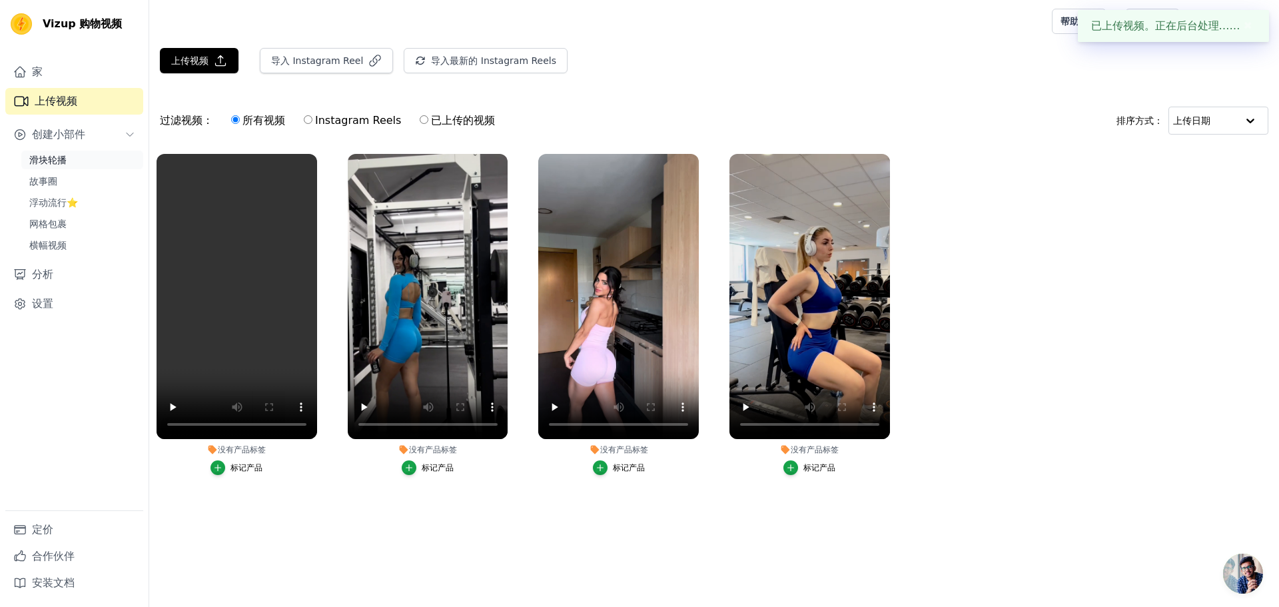
click at [68, 154] on link "滑块轮播" at bounding box center [82, 160] width 122 height 19
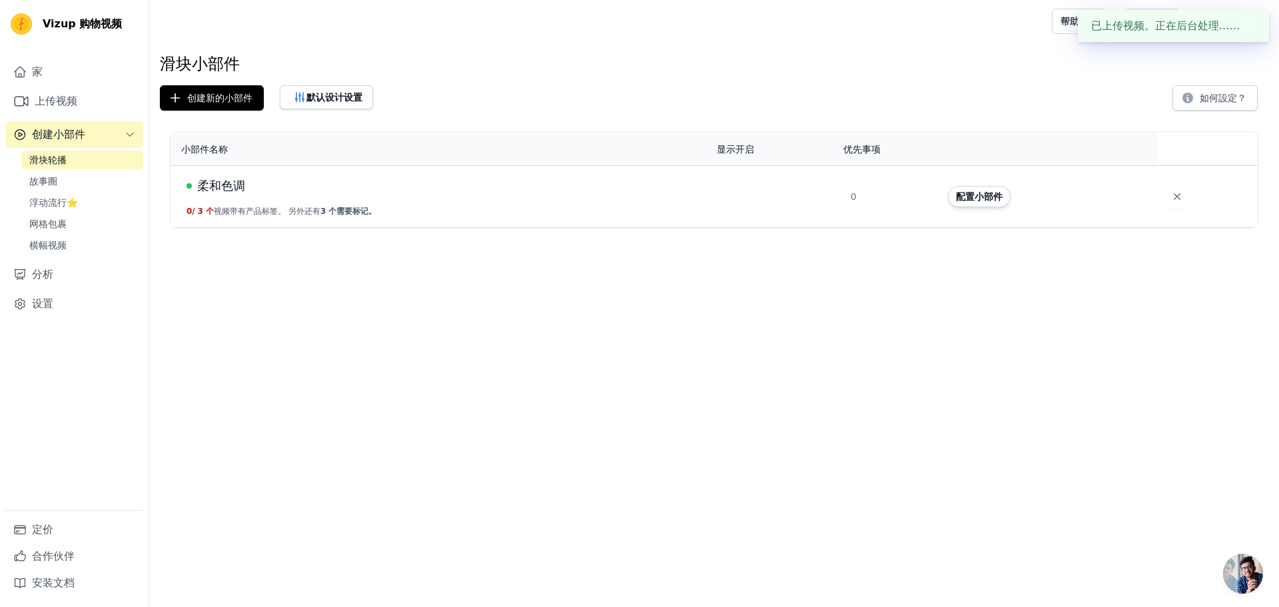
click at [224, 179] on font "柔和色调" at bounding box center [221, 186] width 48 height 14
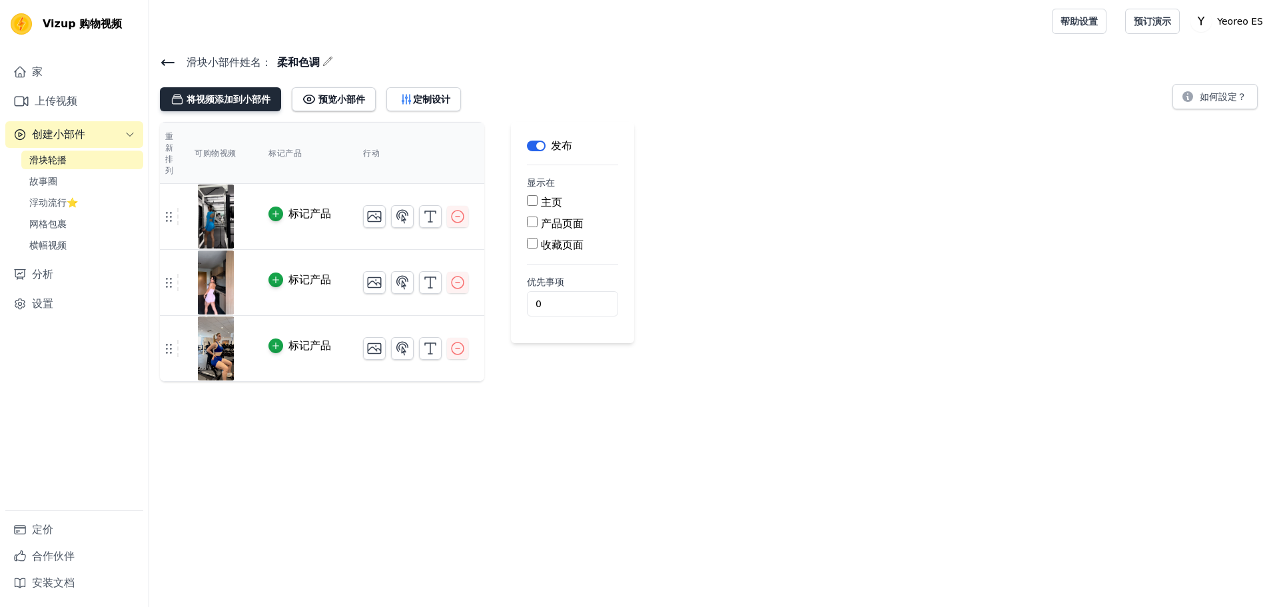
click at [220, 95] on font "将视频添加到小部件" at bounding box center [228, 99] width 84 height 11
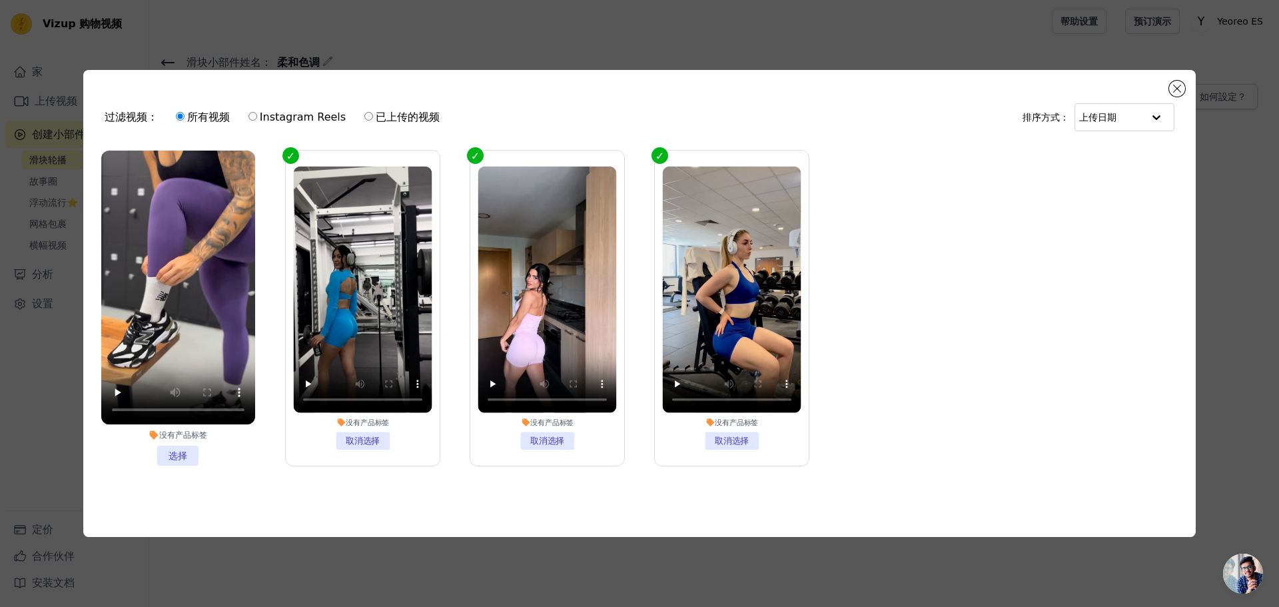
click at [185, 448] on li "没有产品标签 选择" at bounding box center [178, 308] width 154 height 315
click at [0, 0] on input "没有产品标签 选择" at bounding box center [0, 0] width 0 height 0
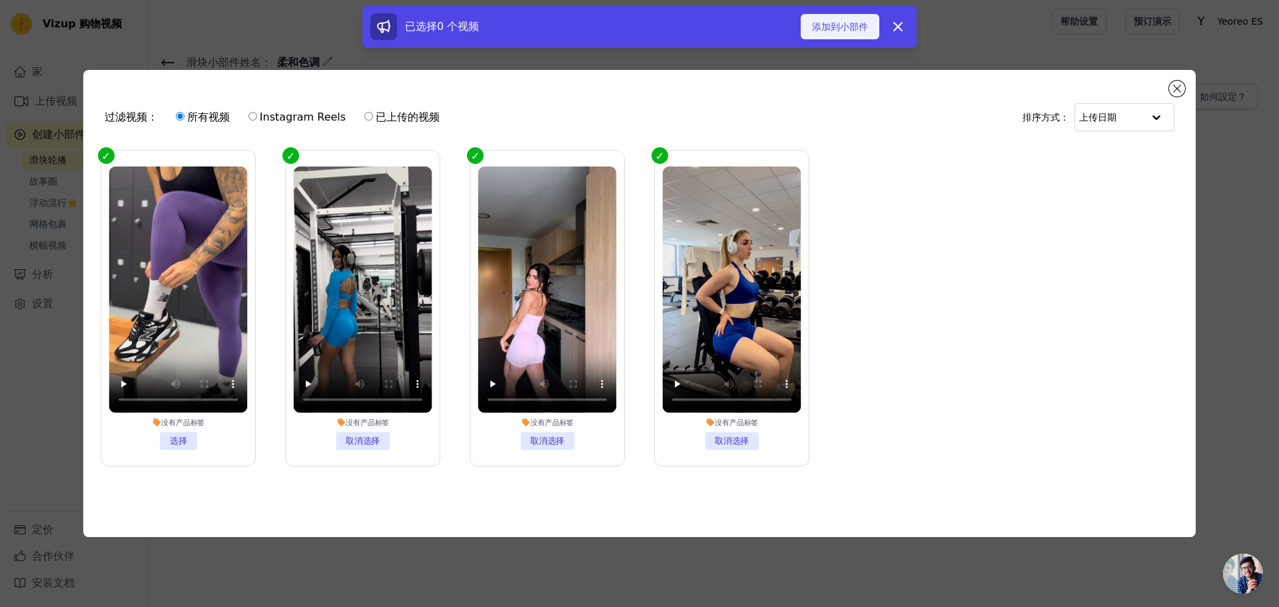
click at [846, 29] on font "添加到小部件" at bounding box center [840, 26] width 56 height 11
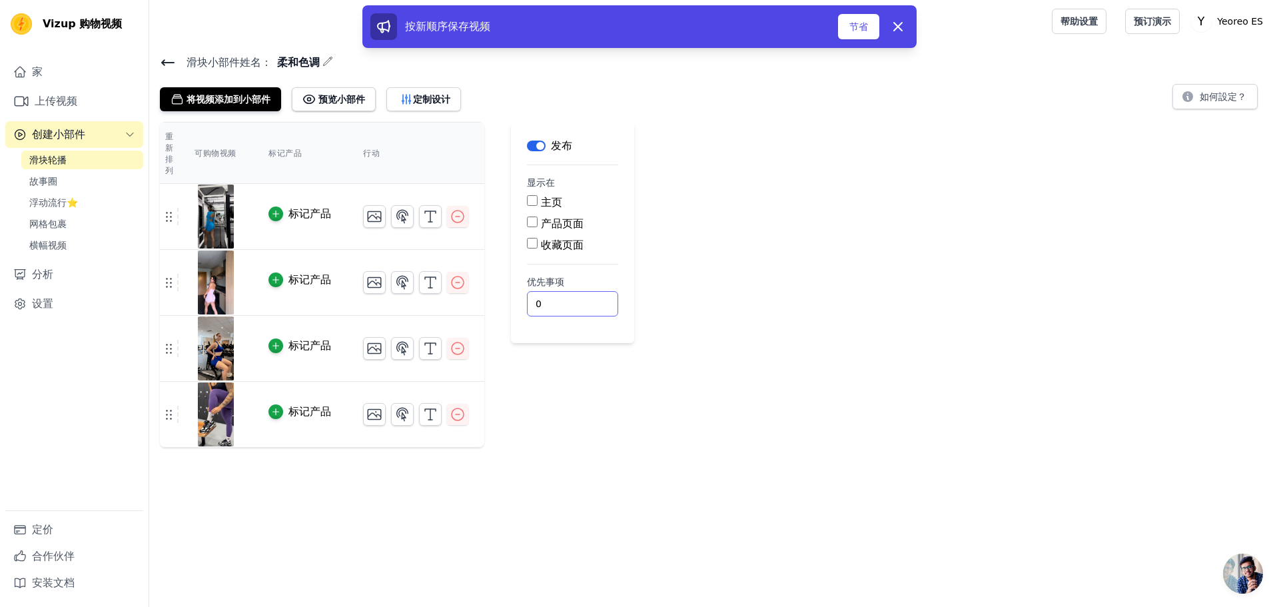
click at [791, 422] on div "重新排列 可购物视频 标记产品 行动 标记产品 标记产品 标记产品 标记产品 按新顺序保存视频 节省 解雇 标签 发布 显示在 主页 产品页面 收藏页面 优先…" at bounding box center [714, 285] width 1130 height 326
click at [859, 31] on font "节省" at bounding box center [858, 26] width 19 height 11
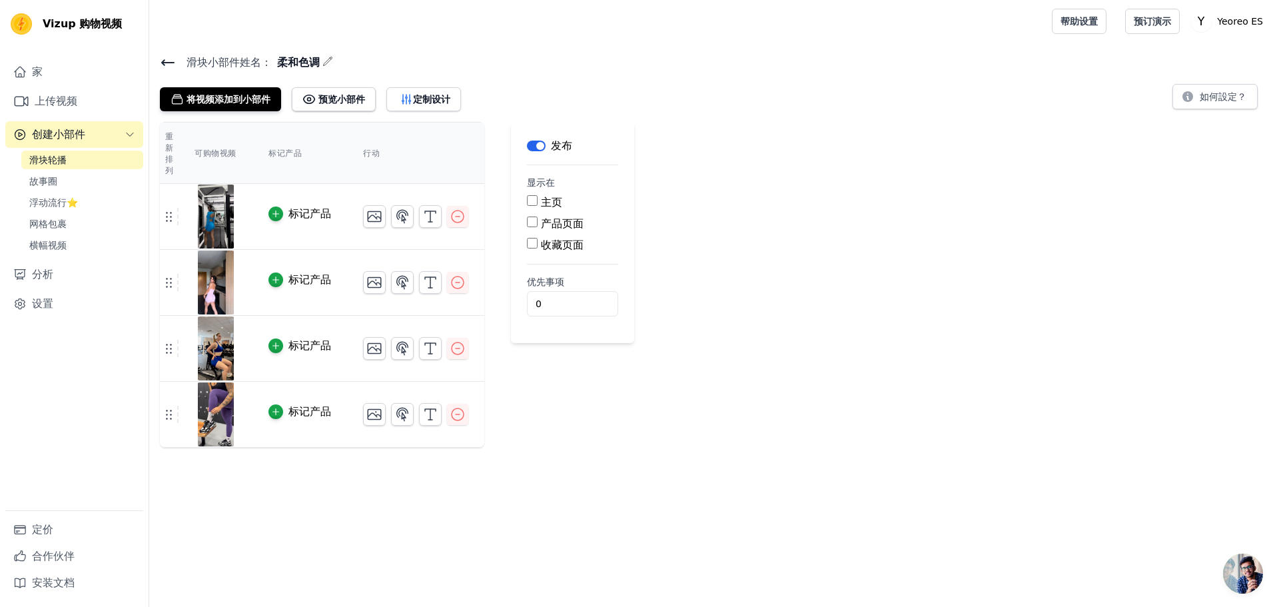
click at [781, 426] on div "重新排列 可购物视频 标记产品 行动 标记产品 标记产品 标记产品 标记产品 按新顺序保存视频 节省 解雇 标签 发布 显示在 主页 产品页面 收藏页面 优先…" at bounding box center [714, 285] width 1130 height 326
click at [53, 66] on link "家" at bounding box center [74, 72] width 138 height 27
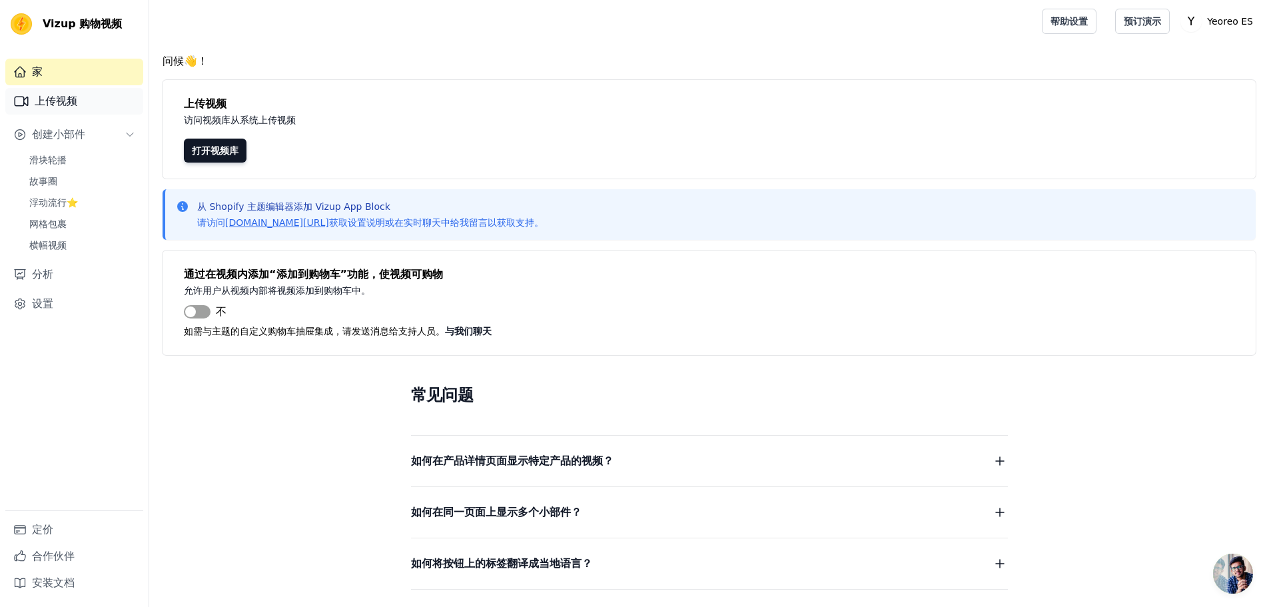
click at [59, 101] on font "上传视频" at bounding box center [56, 101] width 43 height 13
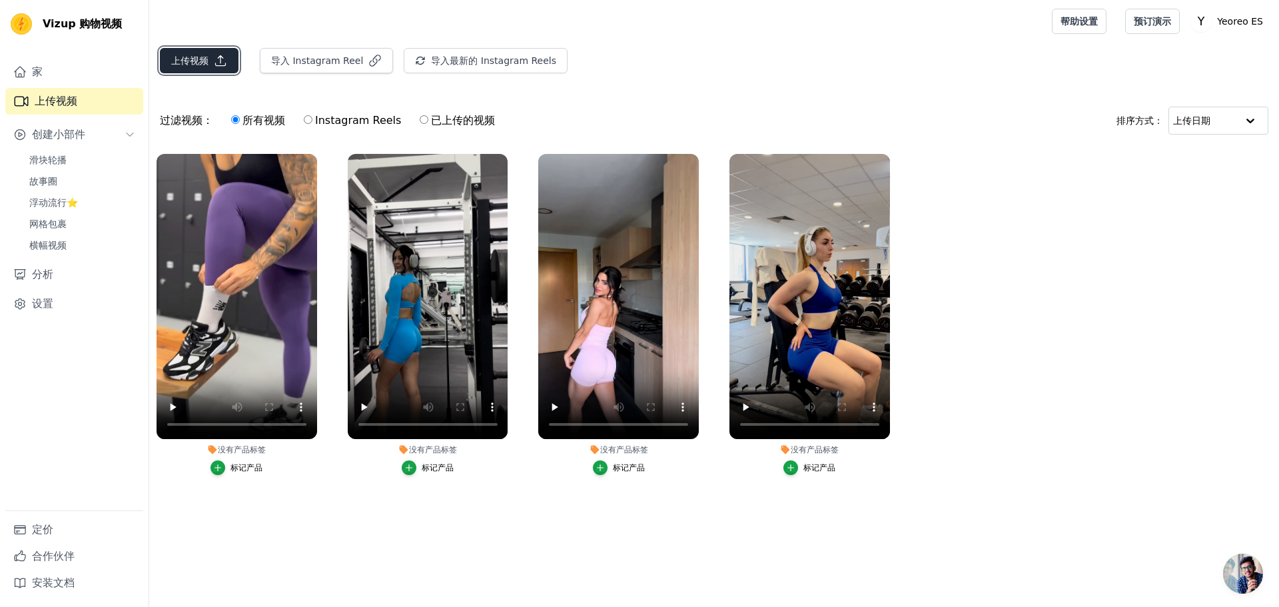
click at [187, 55] on font "上传视频" at bounding box center [189, 60] width 37 height 11
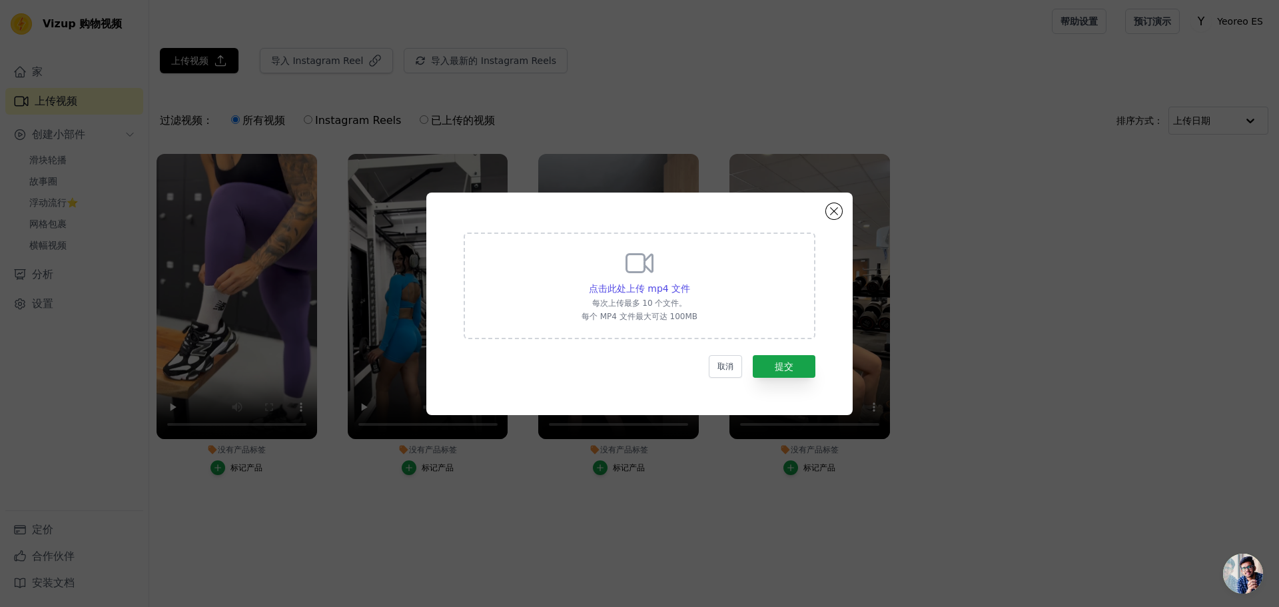
click at [635, 269] on icon at bounding box center [639, 263] width 32 height 32
click at [689, 281] on input "点击此处上传 mp4 文件 每次上传最多 10 个文件。 每个 MP4 文件最大可达 100MB" at bounding box center [689, 281] width 1 height 1
type input "C:\fakepath\dianadfit.mp4"
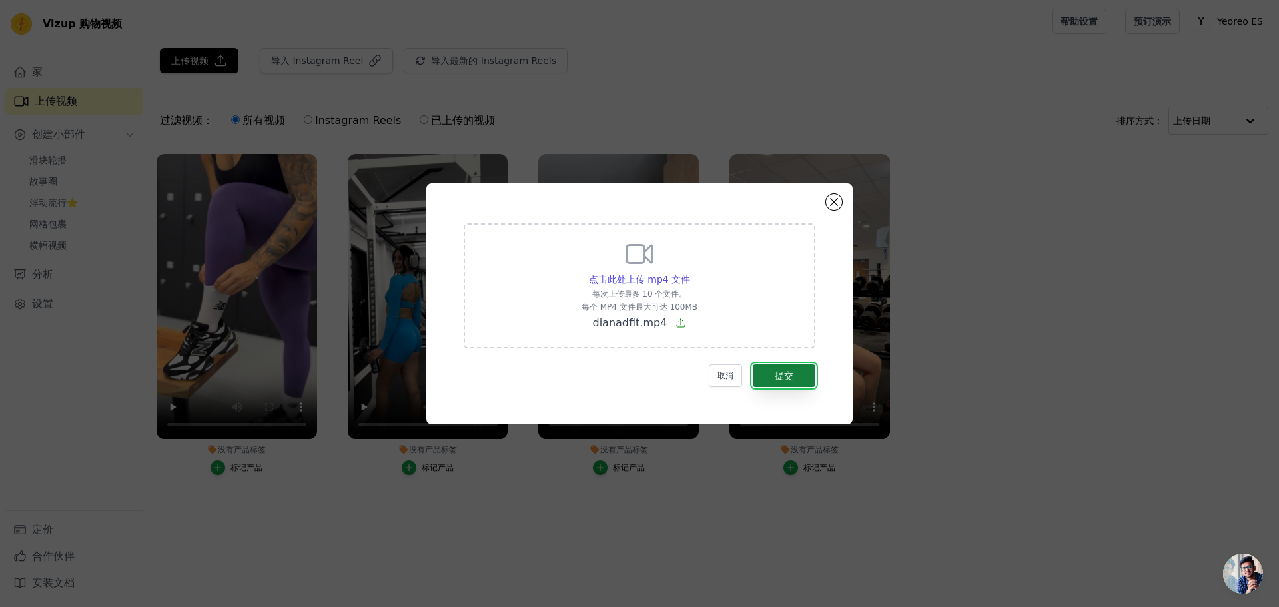
click at [794, 374] on button "提交" at bounding box center [784, 375] width 63 height 23
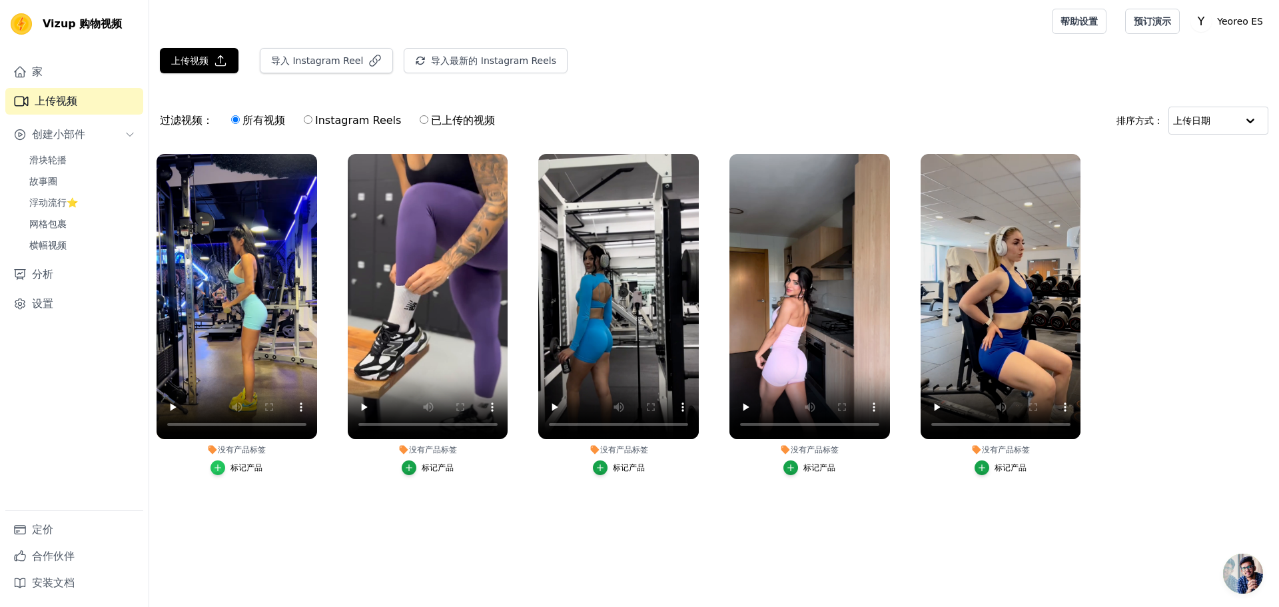
click at [220, 470] on icon "button" at bounding box center [217, 467] width 9 height 9
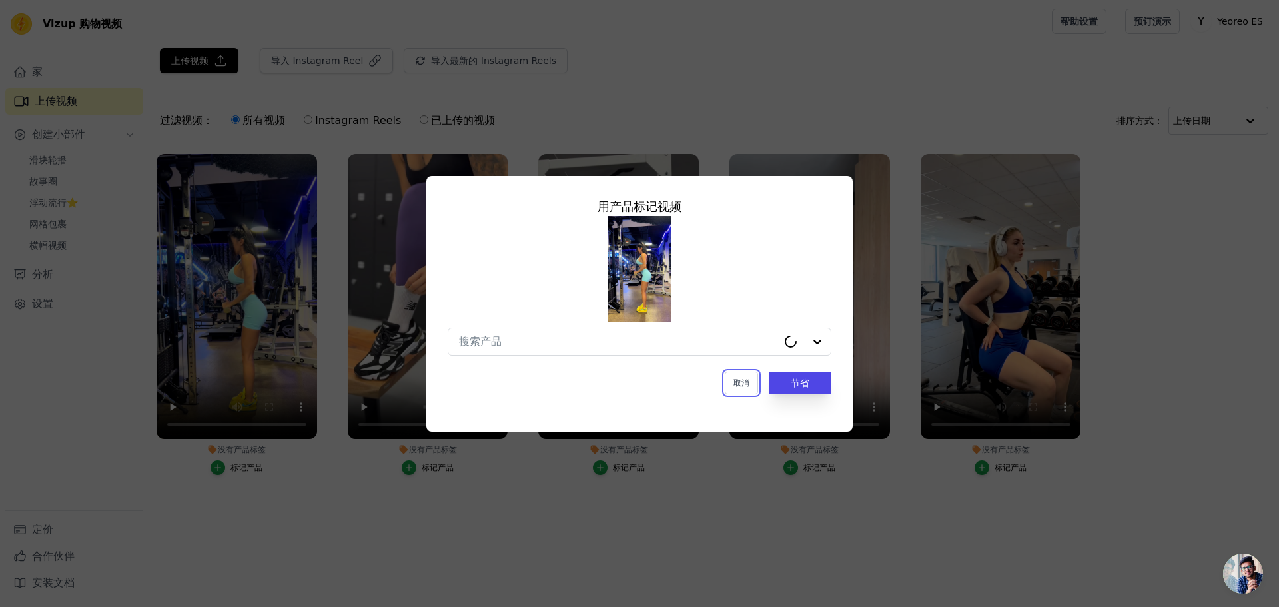
drag, startPoint x: 741, startPoint y: 385, endPoint x: 756, endPoint y: 400, distance: 20.7
click at [741, 385] on font "取消" at bounding box center [741, 382] width 16 height 9
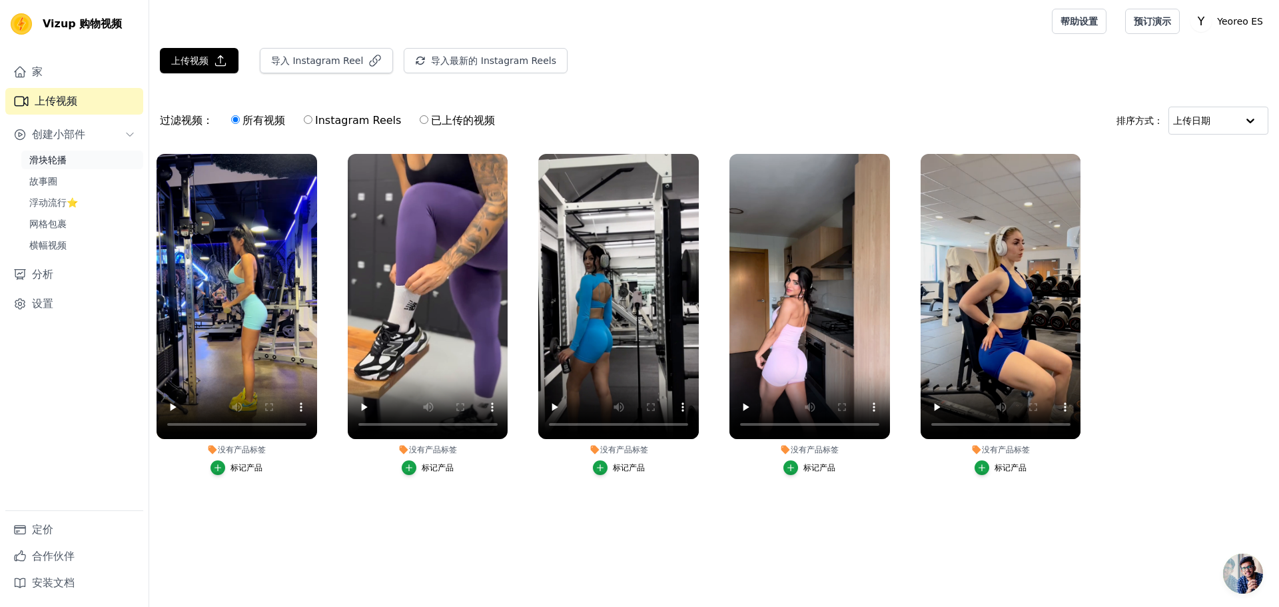
click at [66, 157] on font "滑块轮播" at bounding box center [47, 160] width 37 height 11
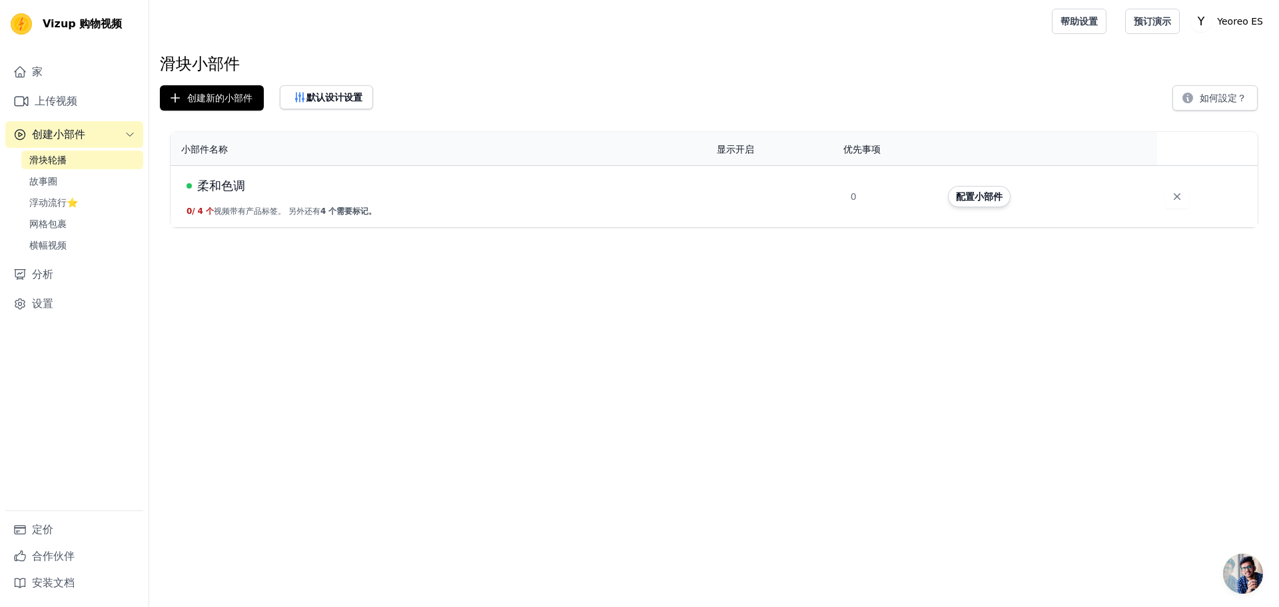
click at [218, 188] on font "柔和色调" at bounding box center [221, 186] width 48 height 14
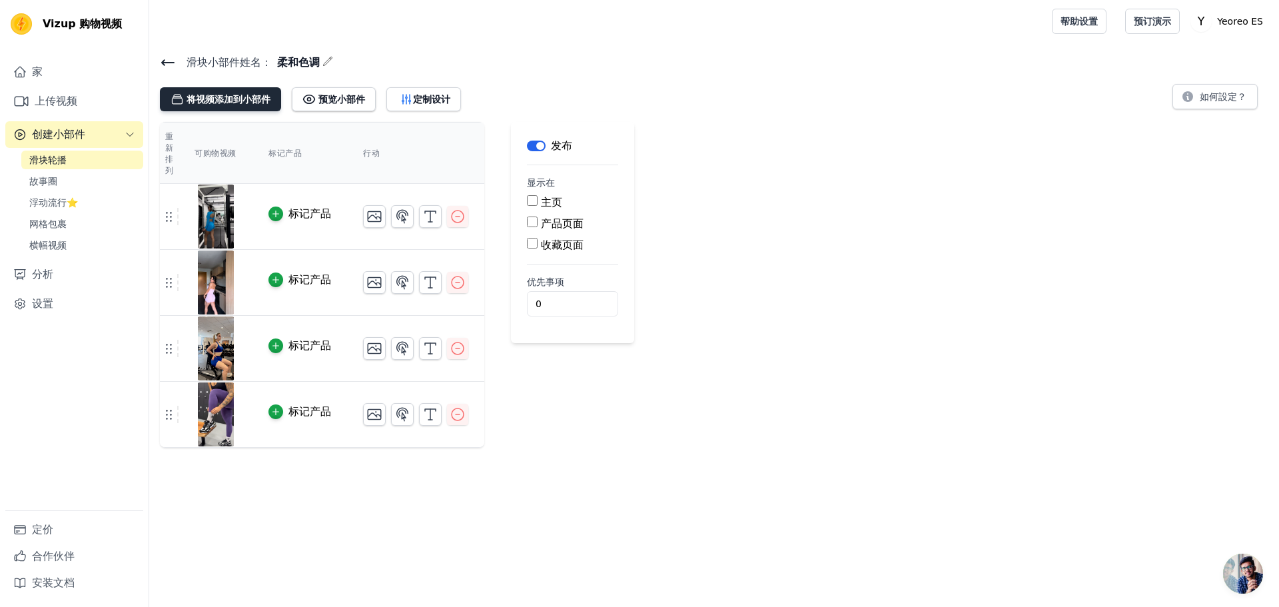
click at [214, 97] on font "将视频添加到小部件" at bounding box center [228, 99] width 84 height 11
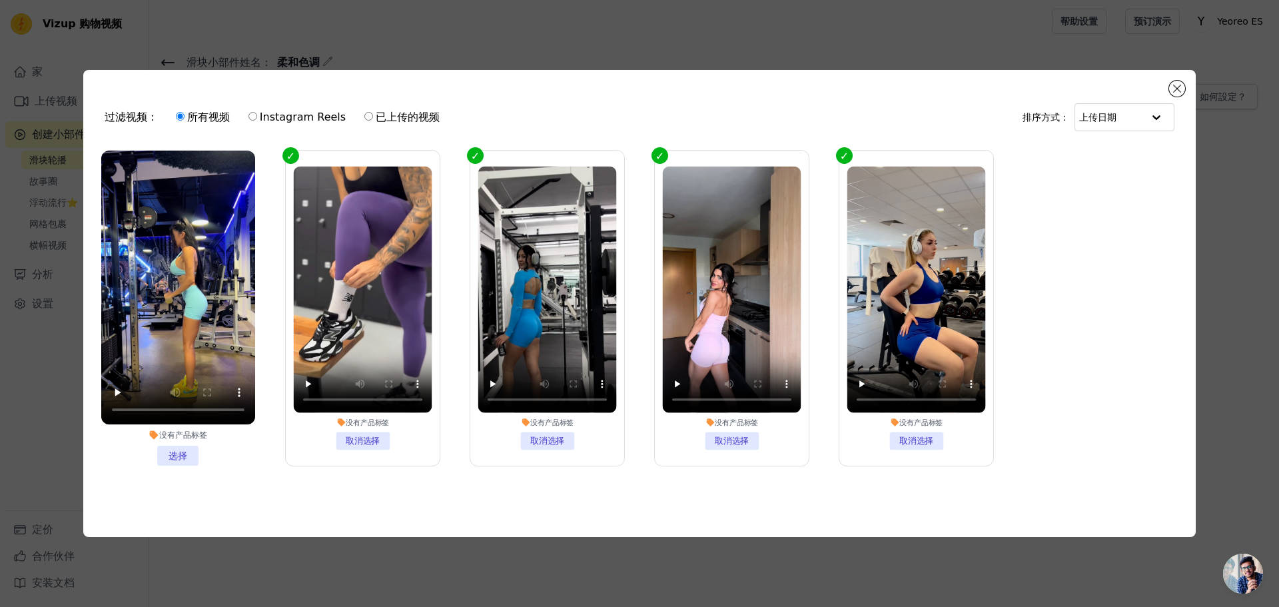
click at [183, 446] on li "没有产品标签 选择" at bounding box center [178, 308] width 154 height 315
click at [0, 0] on input "没有产品标签 选择" at bounding box center [0, 0] width 0 height 0
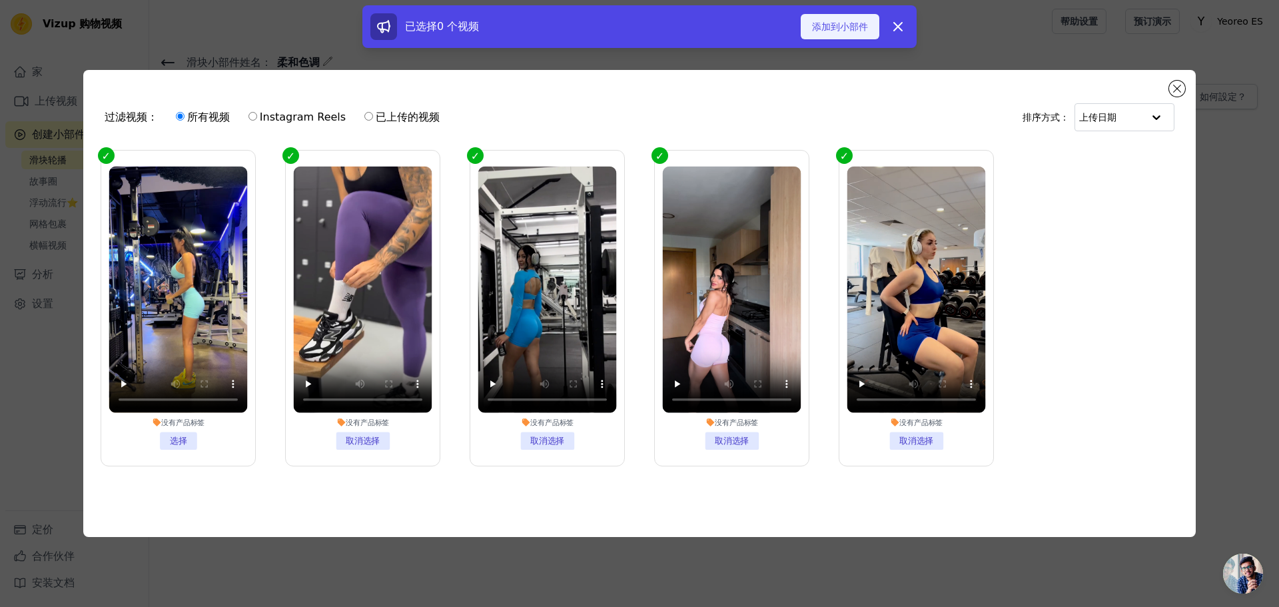
click at [843, 22] on font "添加到小部件" at bounding box center [840, 26] width 56 height 11
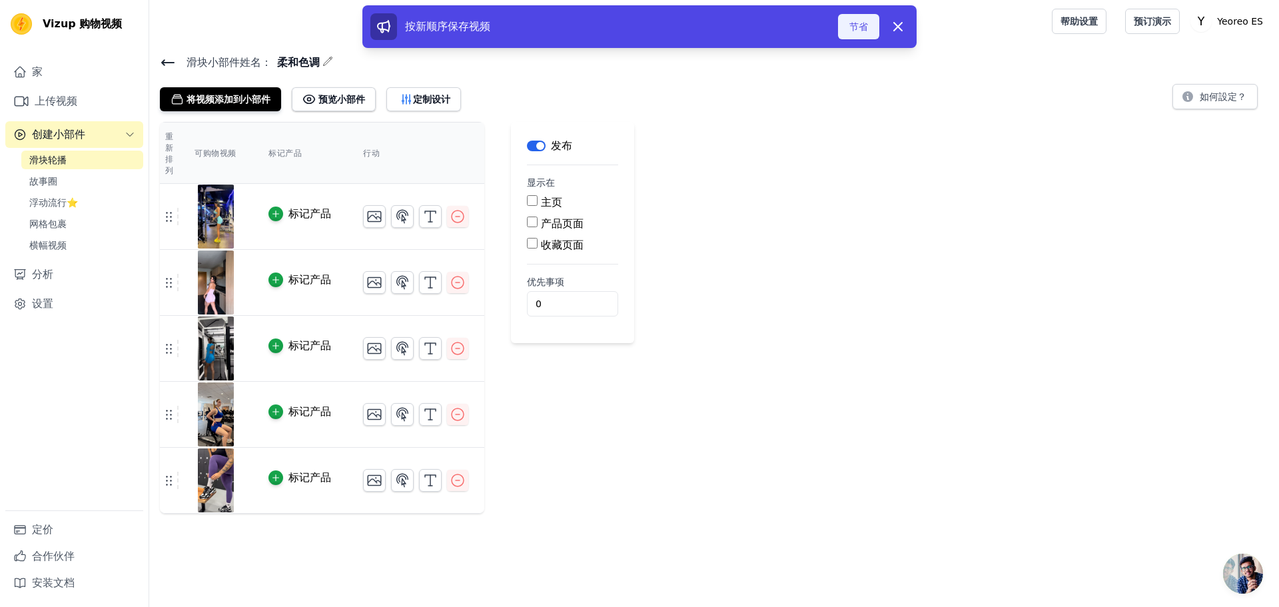
click at [853, 29] on font "节省" at bounding box center [858, 26] width 19 height 11
